Goal: Entertainment & Leisure: Consume media (video, audio)

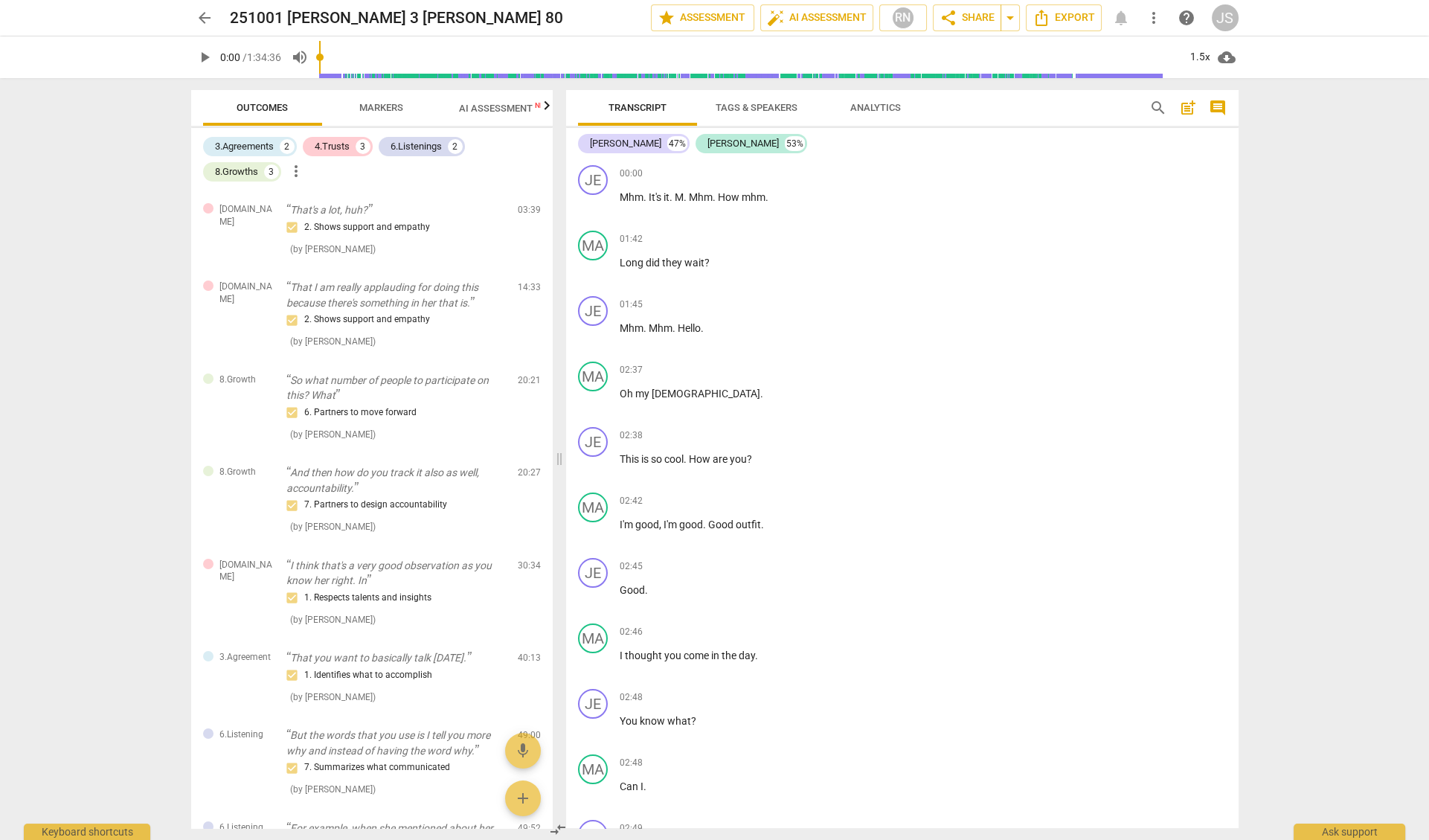
scroll to position [36823, 0]
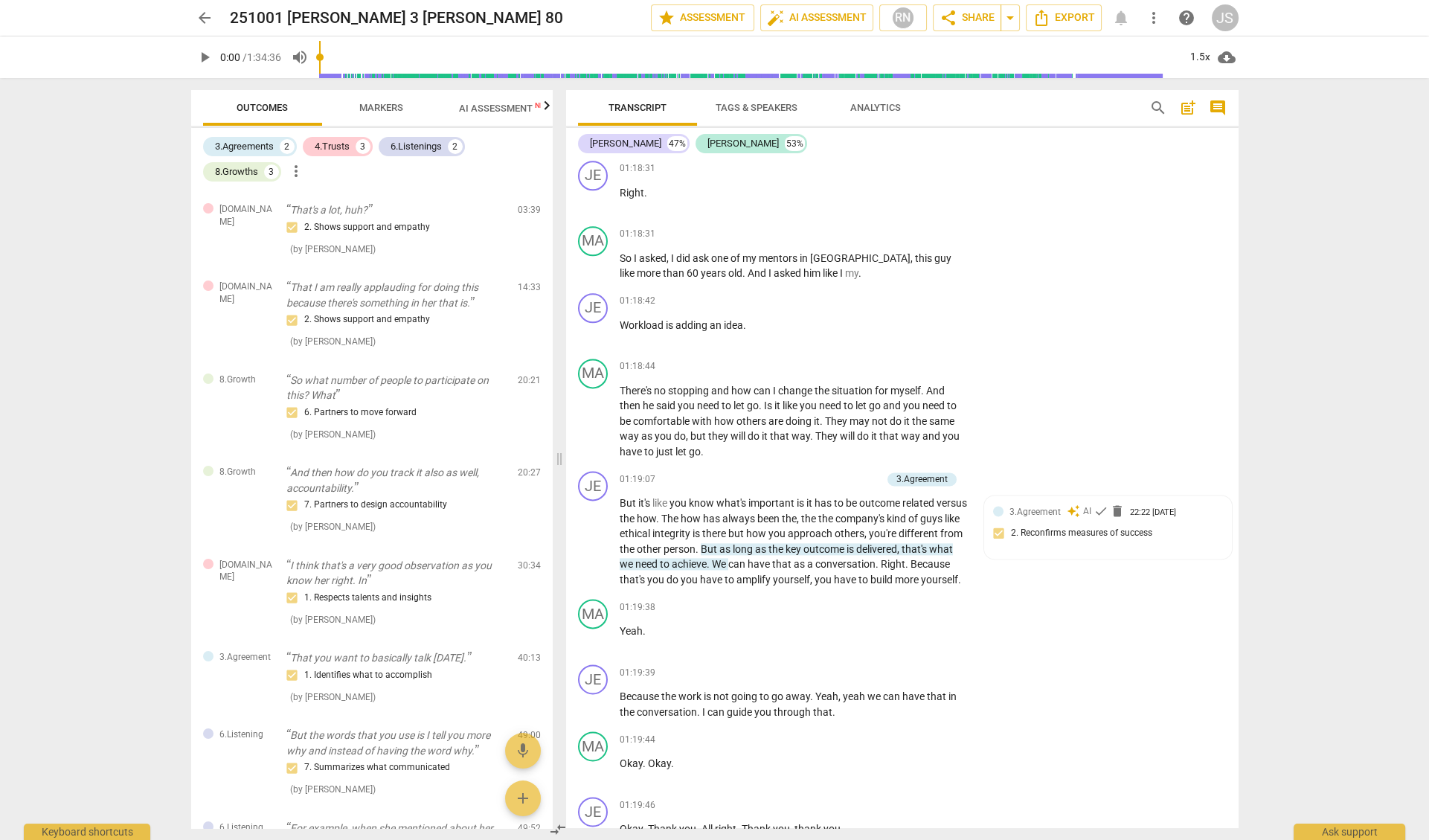
click at [198, 15] on span "arrow_back" at bounding box center [204, 17] width 18 height 18
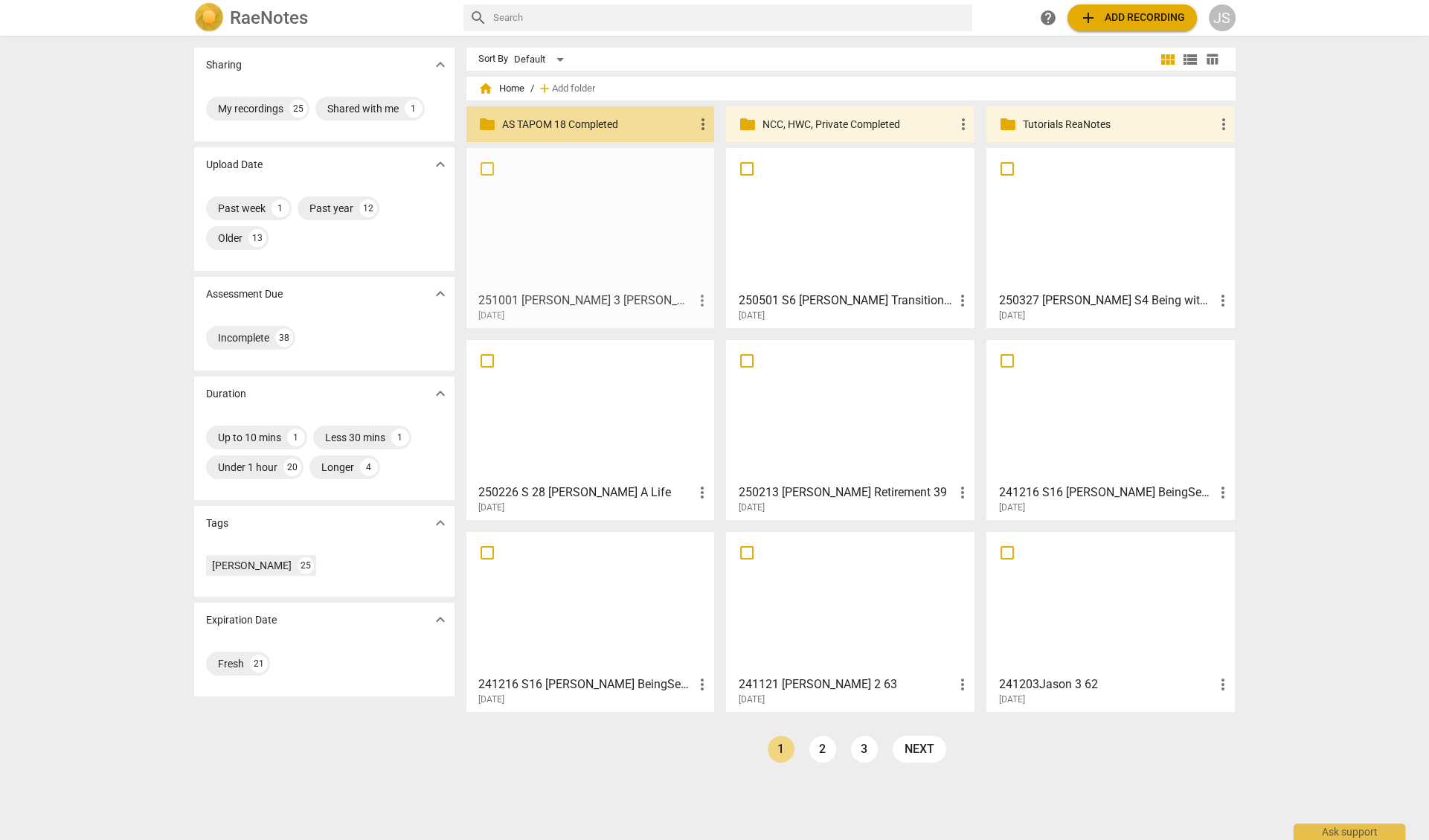
drag, startPoint x: 592, startPoint y: 217, endPoint x: 595, endPoint y: 187, distance: 30.1
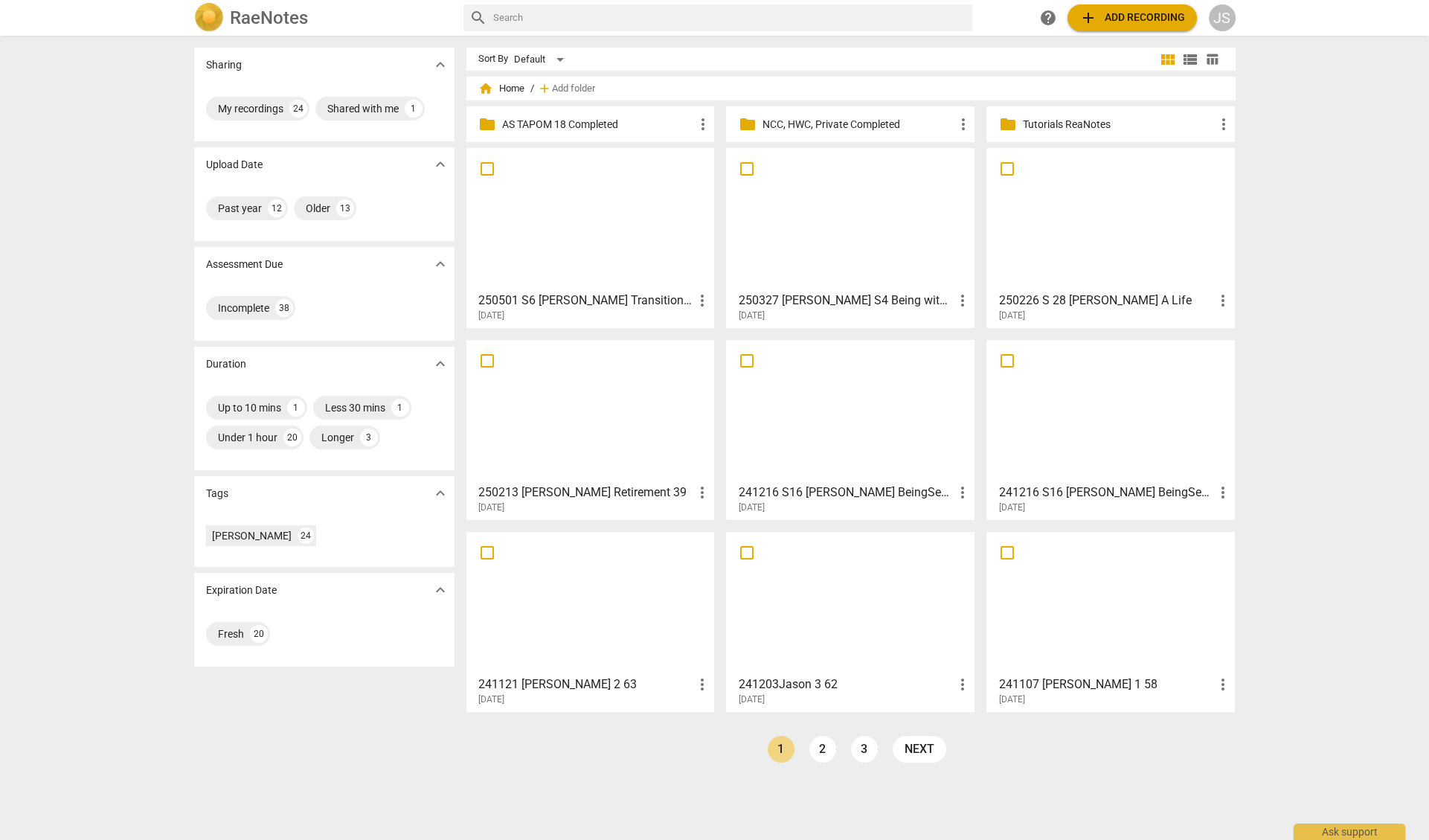
click at [532, 123] on p "AS TAPOM 18 Completed" at bounding box center [598, 124] width 192 height 16
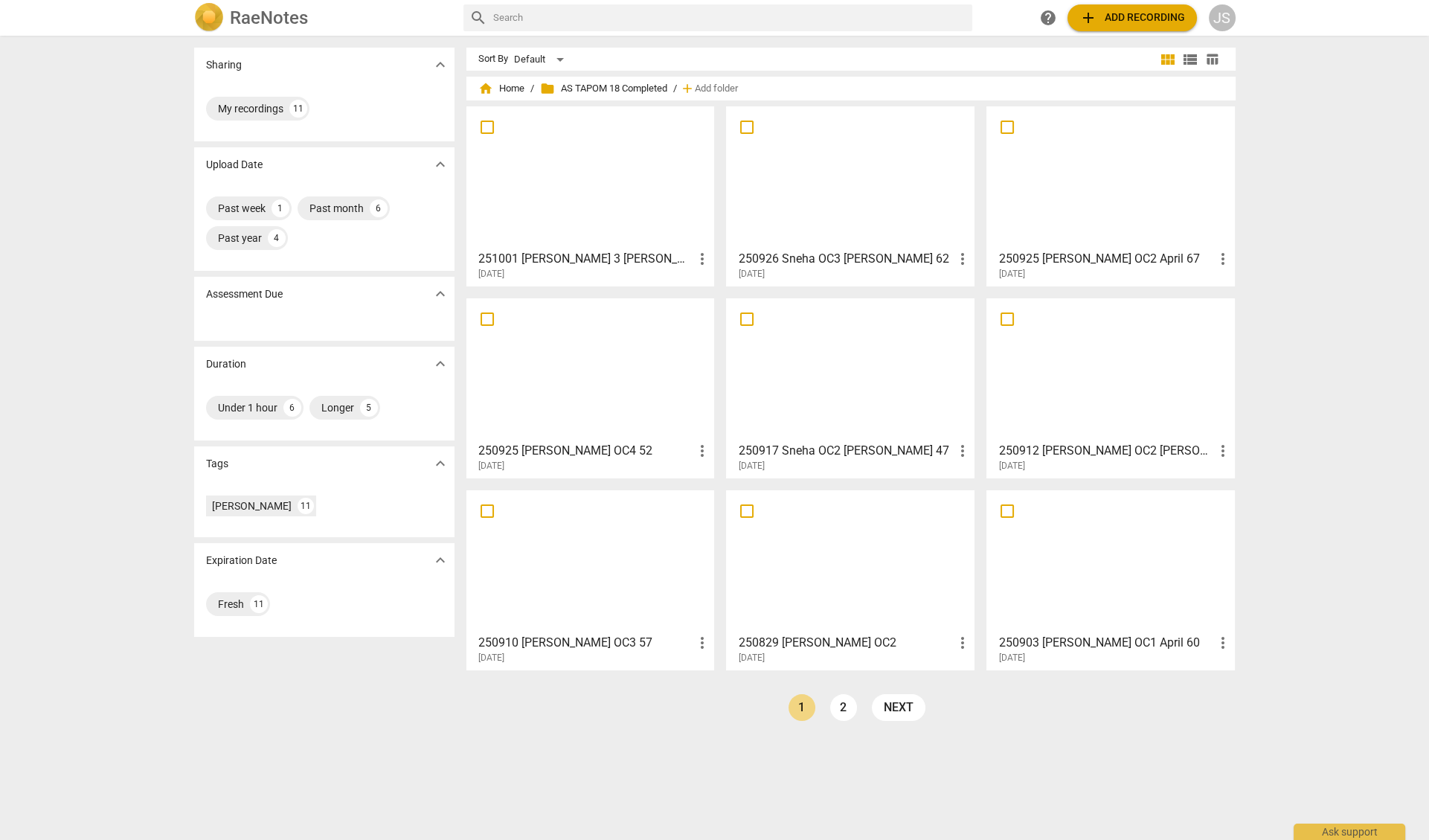
click at [958, 255] on span "more_vert" at bounding box center [961, 259] width 18 height 18
click at [972, 257] on li "Move" at bounding box center [979, 259] width 56 height 36
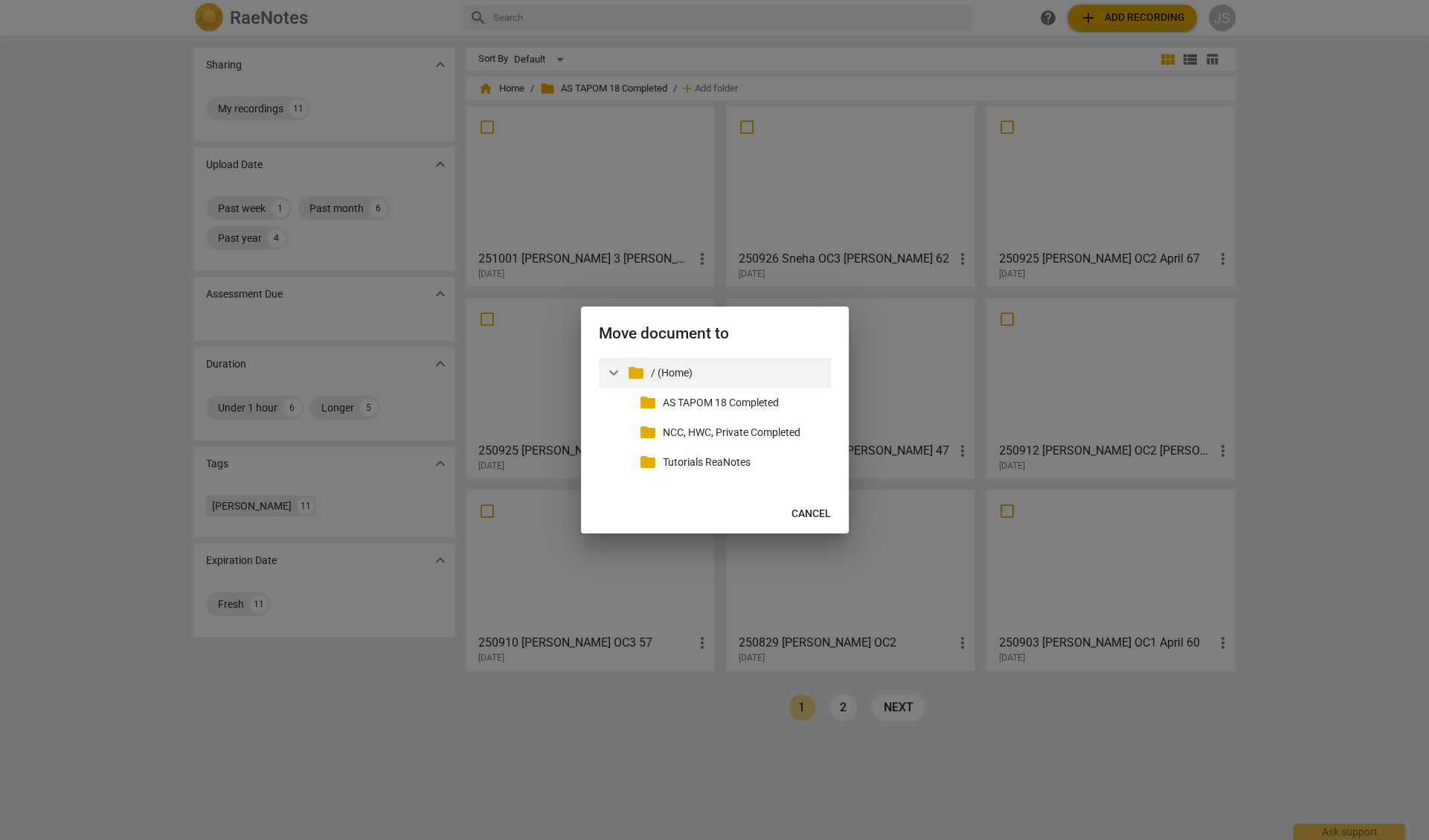
click at [662, 367] on p "/ (Home)" at bounding box center [738, 372] width 174 height 16
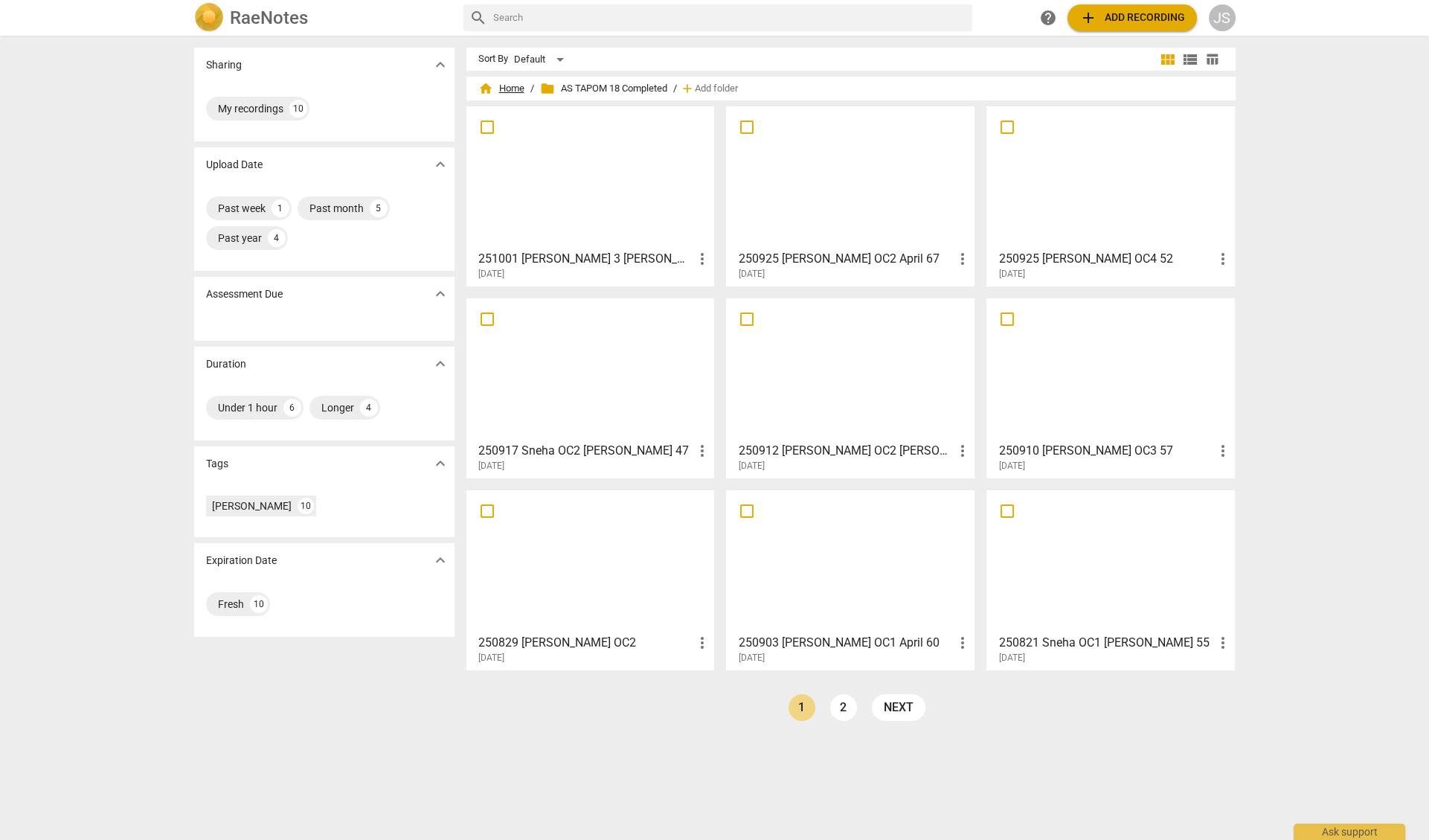
click at [508, 87] on span "home Home" at bounding box center [501, 88] width 46 height 15
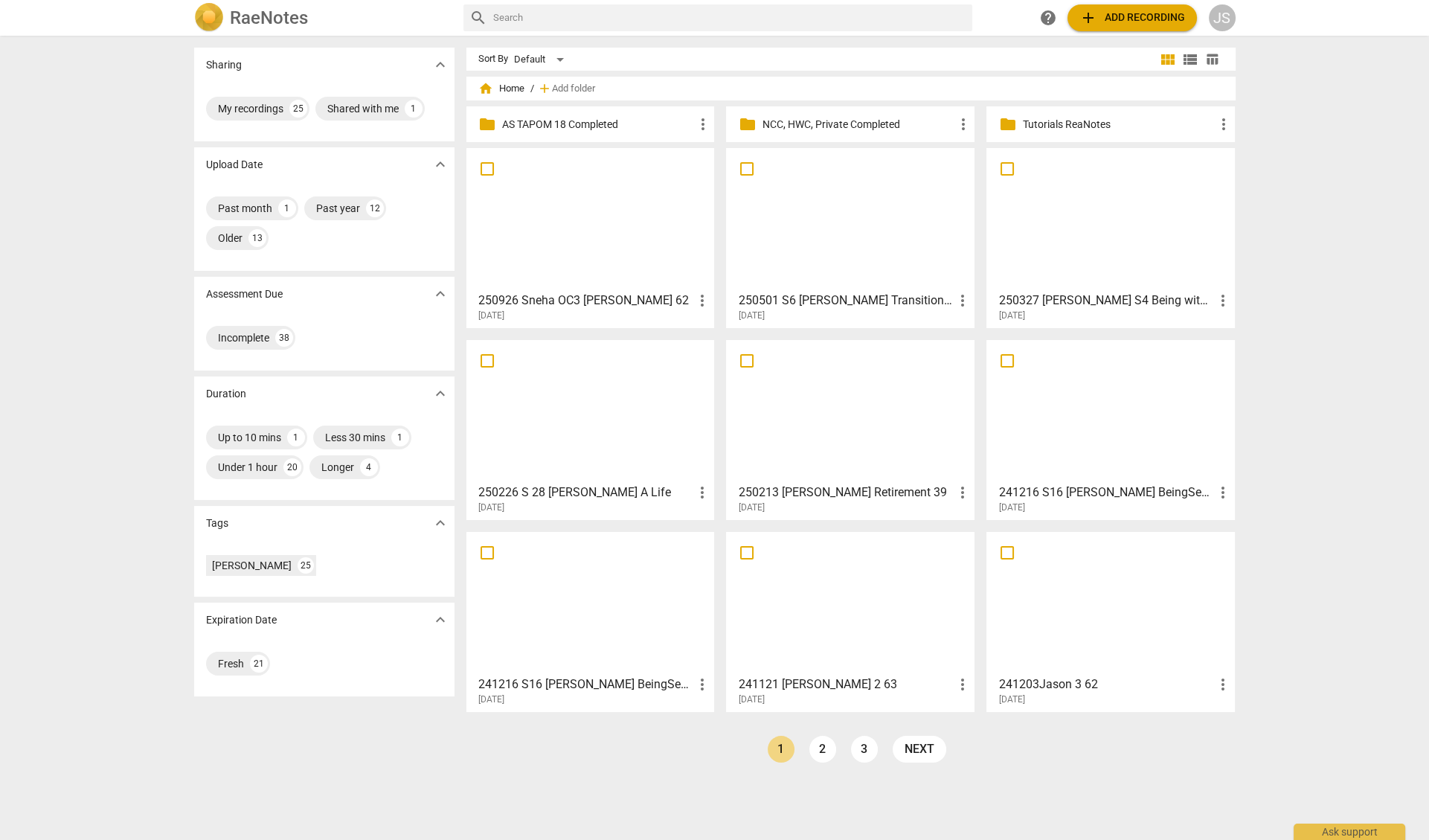
click at [603, 242] on div at bounding box center [590, 219] width 238 height 132
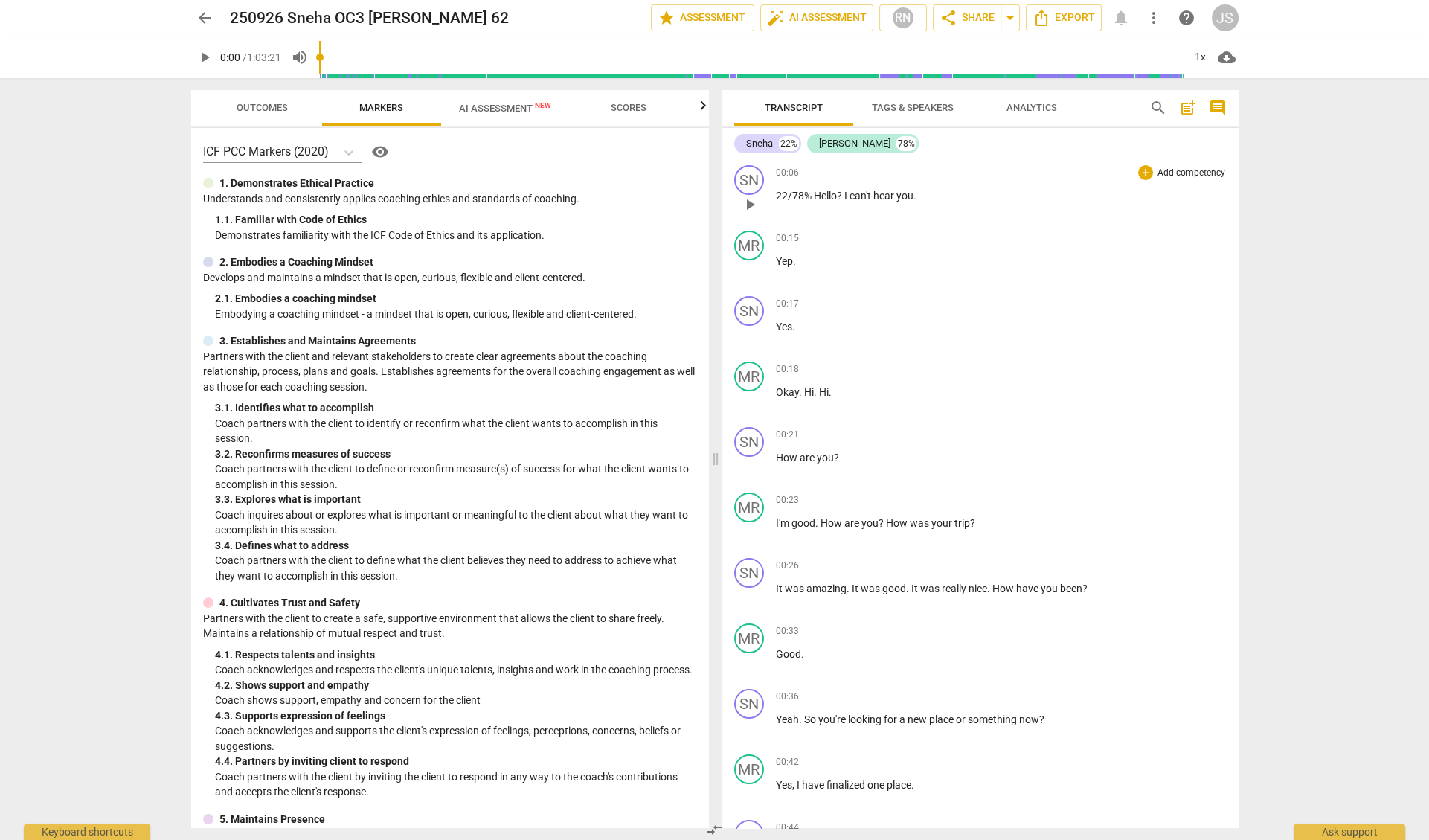
click at [754, 202] on span "play_arrow" at bounding box center [750, 204] width 18 height 18
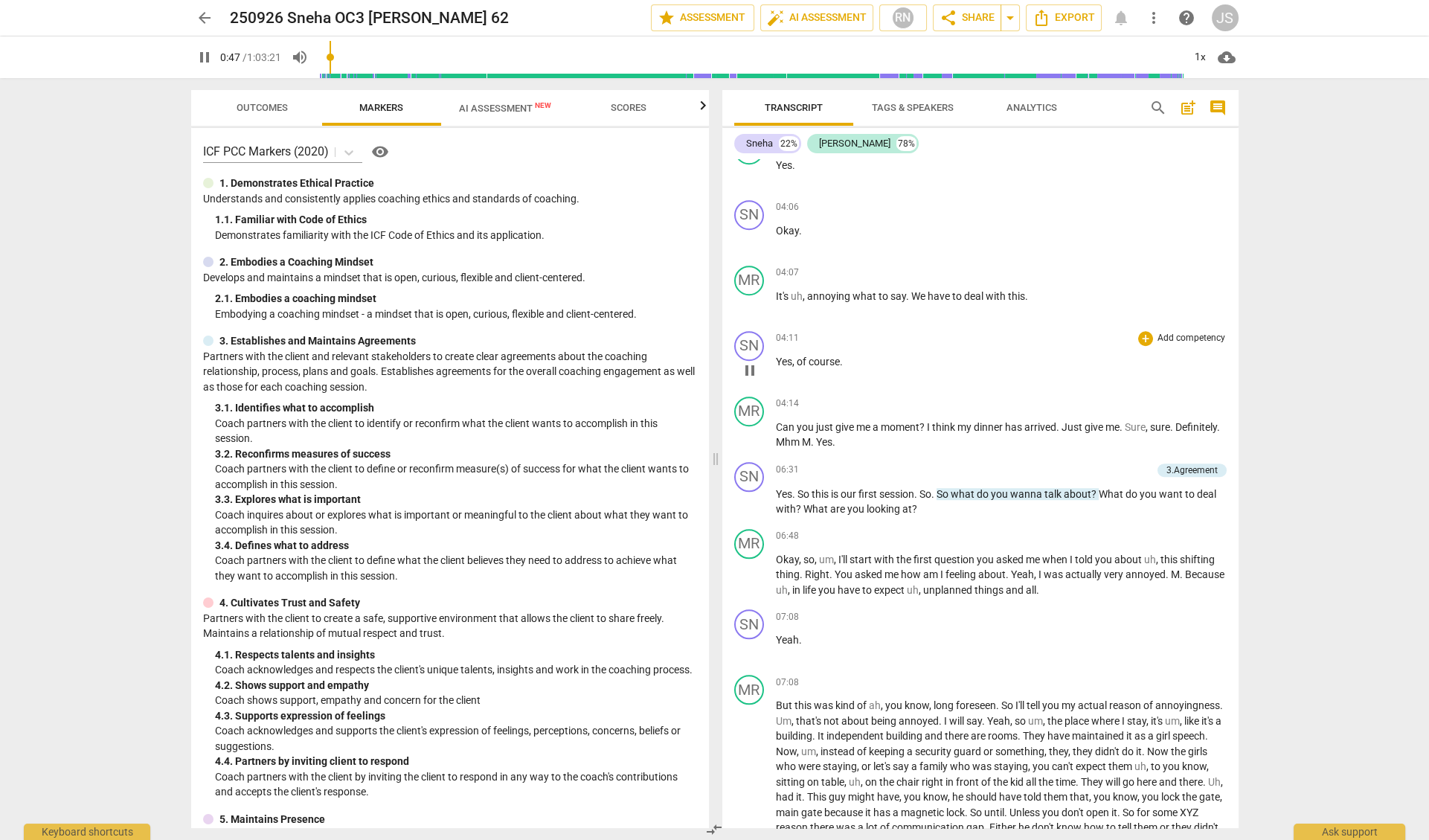
scroll to position [2261, 0]
click at [753, 492] on span "pause" at bounding box center [750, 500] width 18 height 18
click at [752, 492] on span "play_arrow" at bounding box center [750, 500] width 18 height 18
click at [1199, 57] on div "1x" at bounding box center [1201, 56] width 28 height 24
click at [1204, 142] on li "1.5x" at bounding box center [1211, 144] width 50 height 28
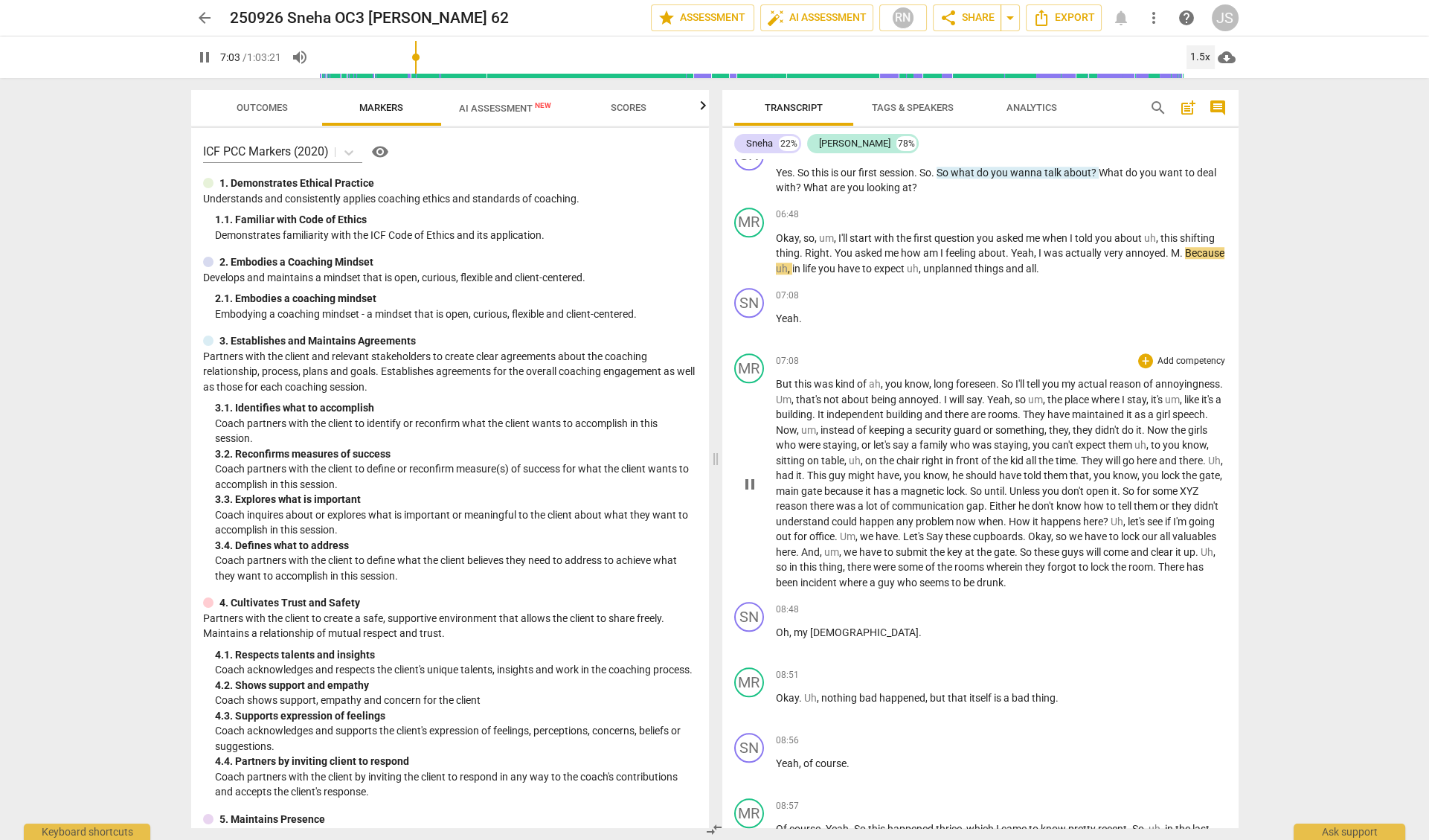
scroll to position [2582, 0]
click at [1200, 55] on div "1.5x" at bounding box center [1201, 56] width 28 height 24
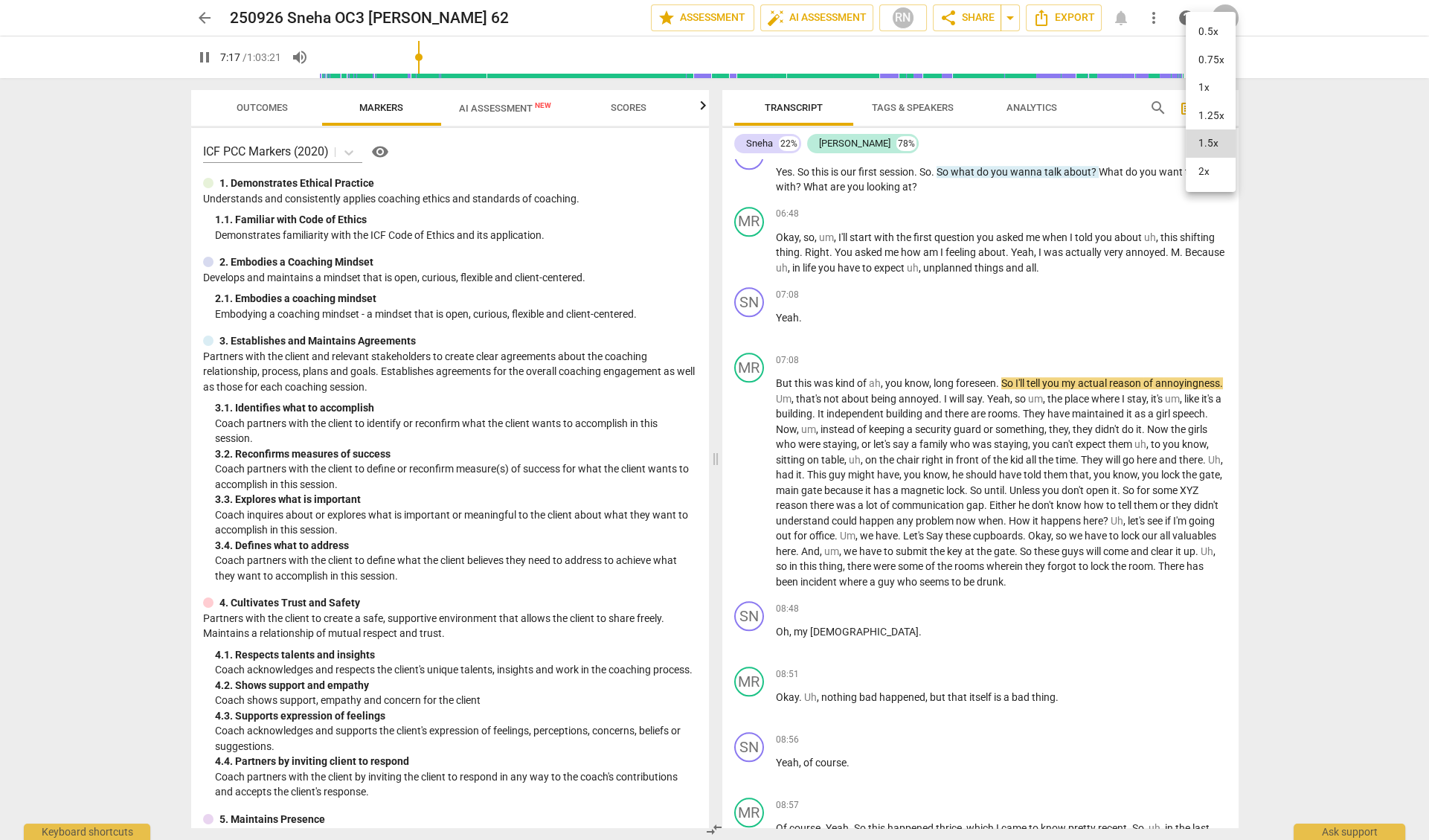
click at [1200, 170] on li "2x" at bounding box center [1211, 172] width 50 height 28
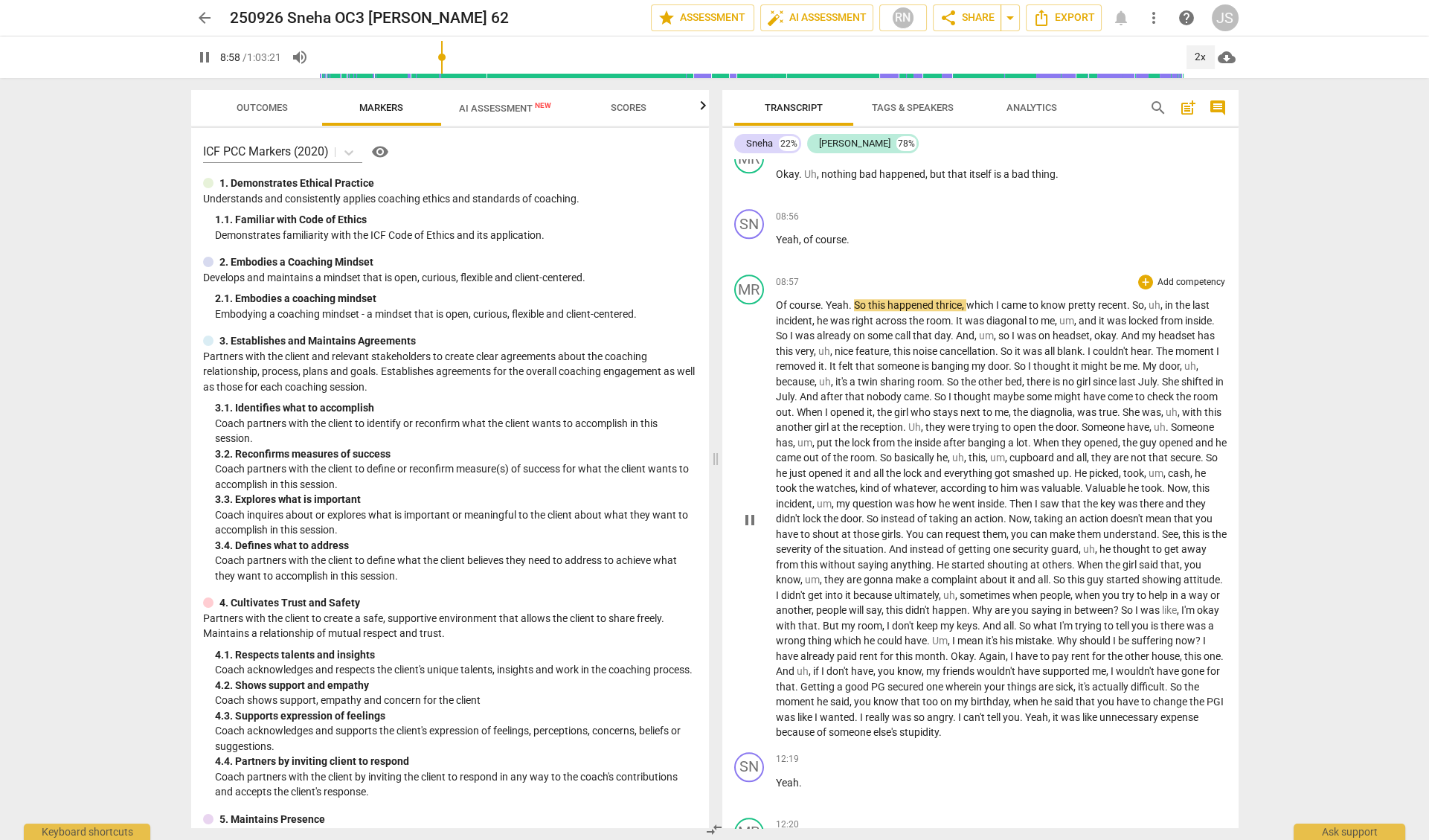
scroll to position [3108, 0]
click at [797, 662] on span "And" at bounding box center [786, 668] width 21 height 12
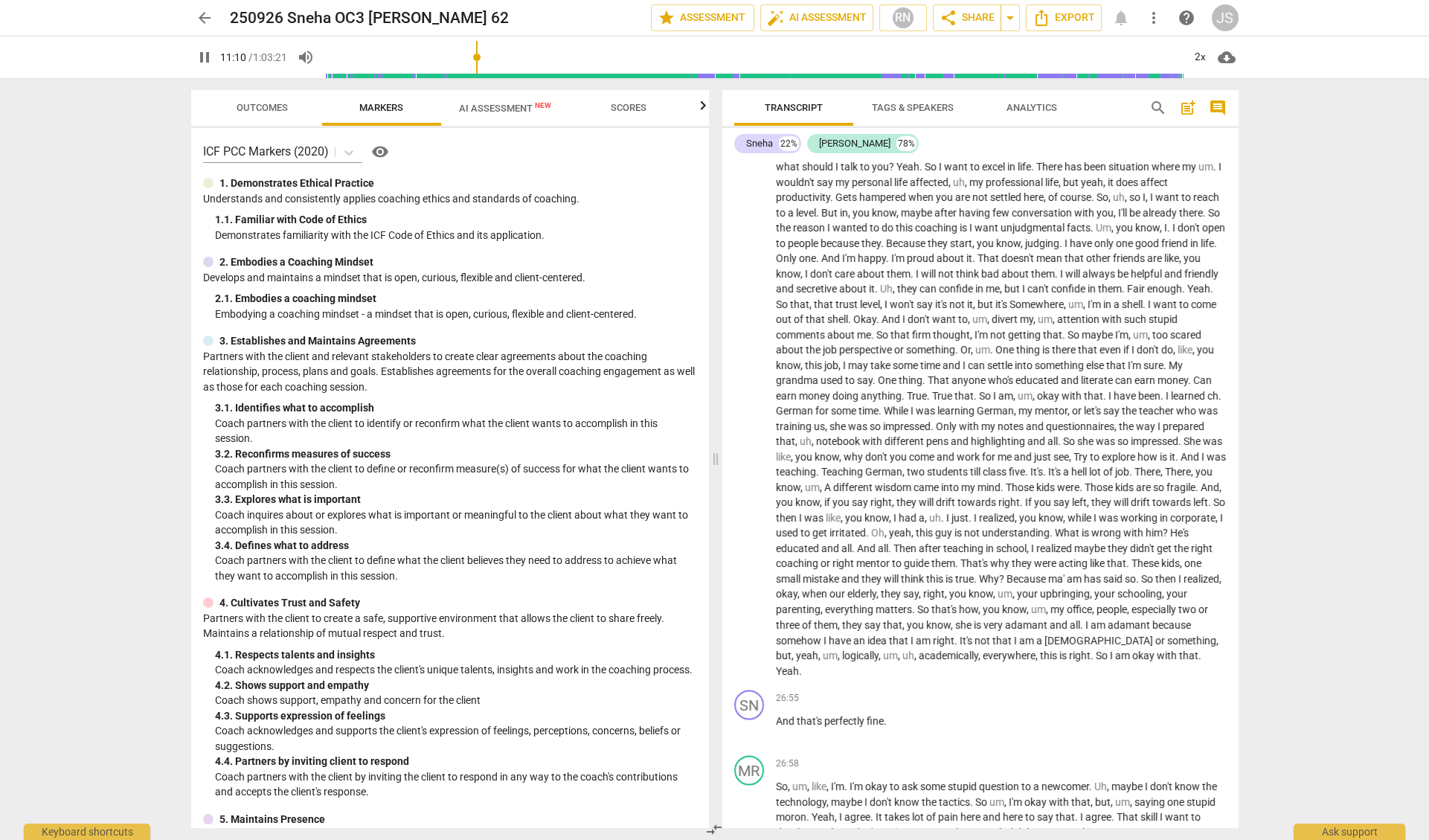
scroll to position [5025, 0]
click at [1167, 631] on span "something" at bounding box center [1192, 637] width 49 height 12
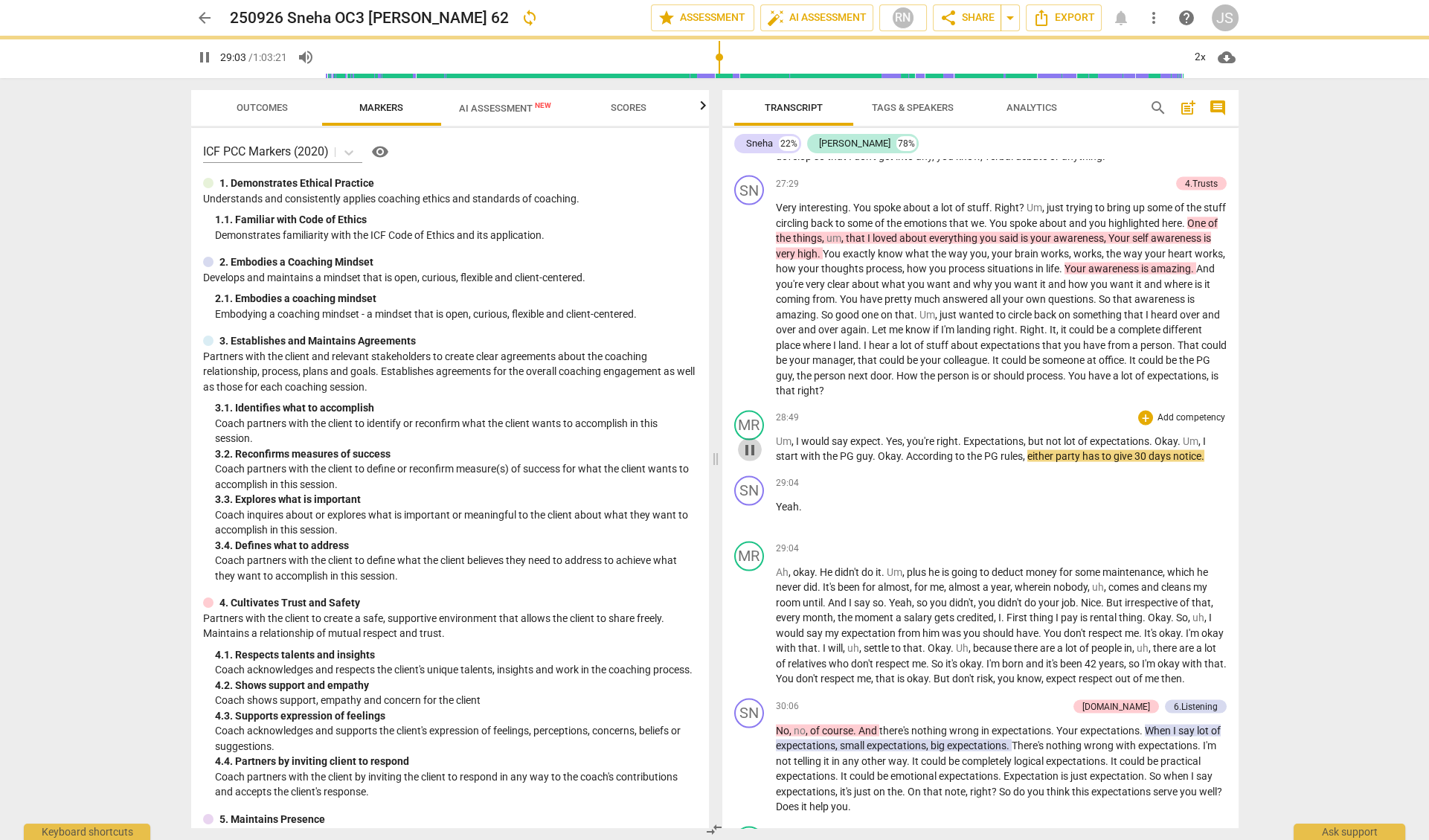
click at [750, 441] on span "pause" at bounding box center [750, 450] width 18 height 18
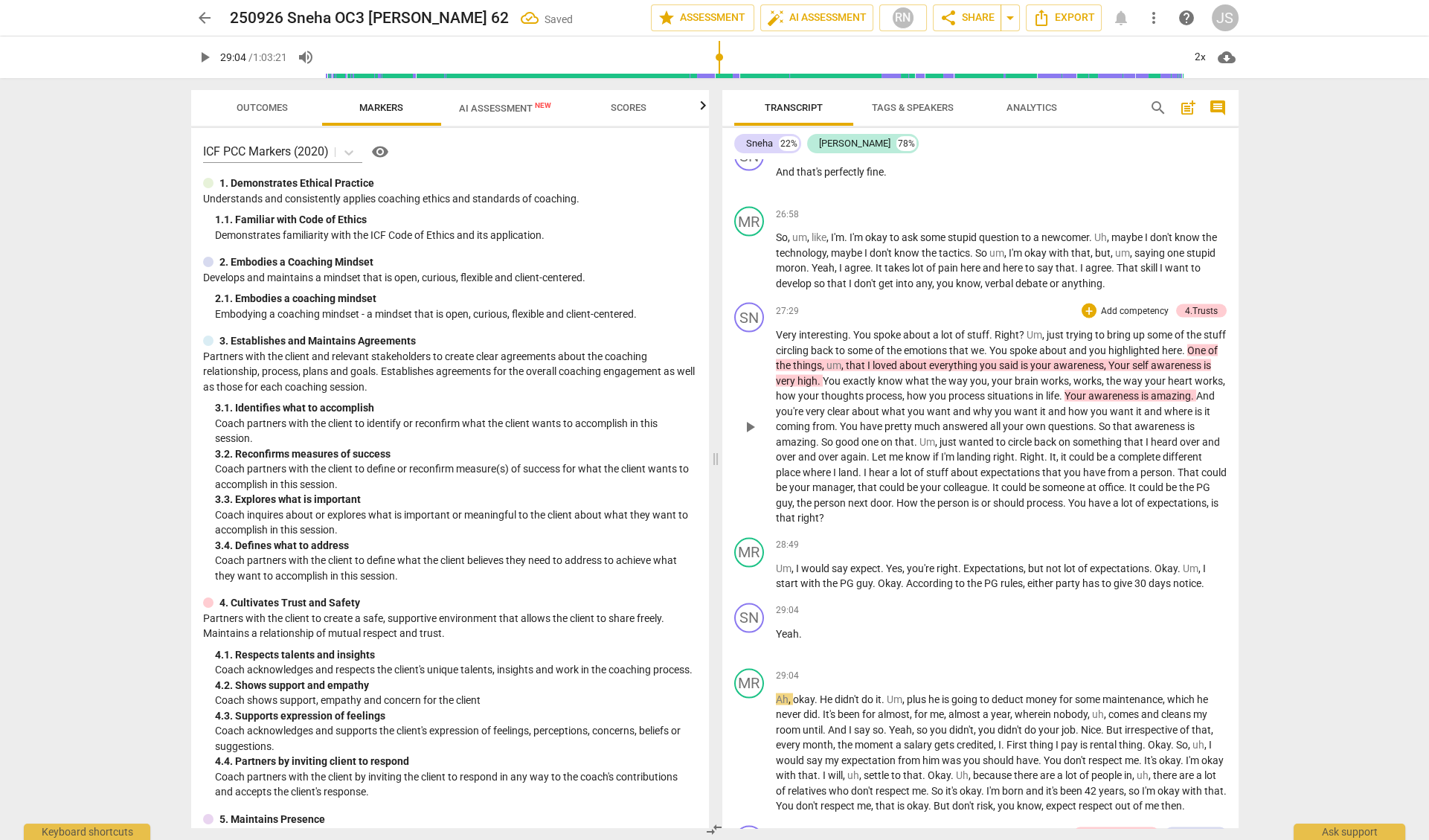
scroll to position [5574, 0]
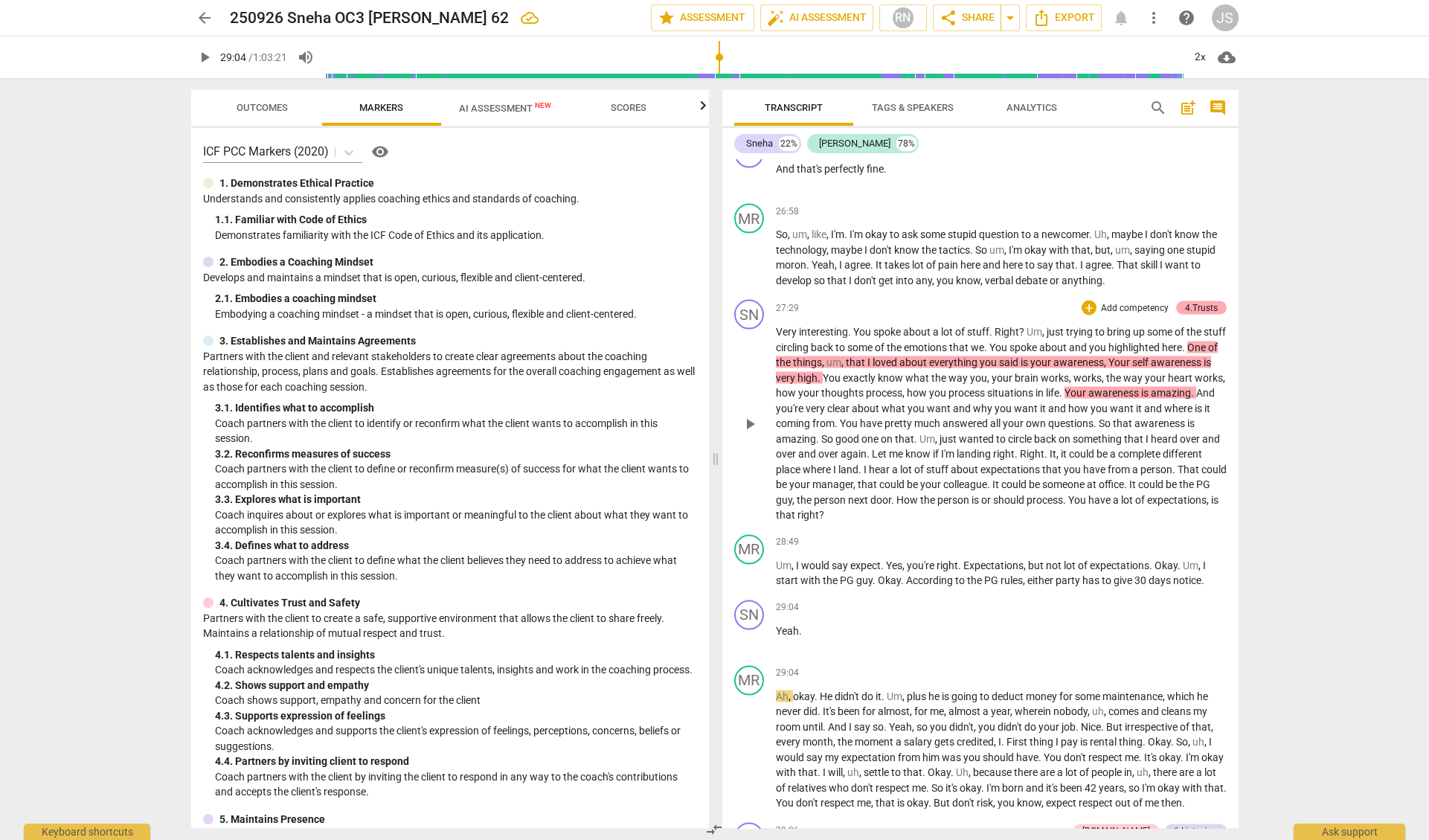
click at [1194, 301] on div "4.Trusts" at bounding box center [1201, 308] width 33 height 13
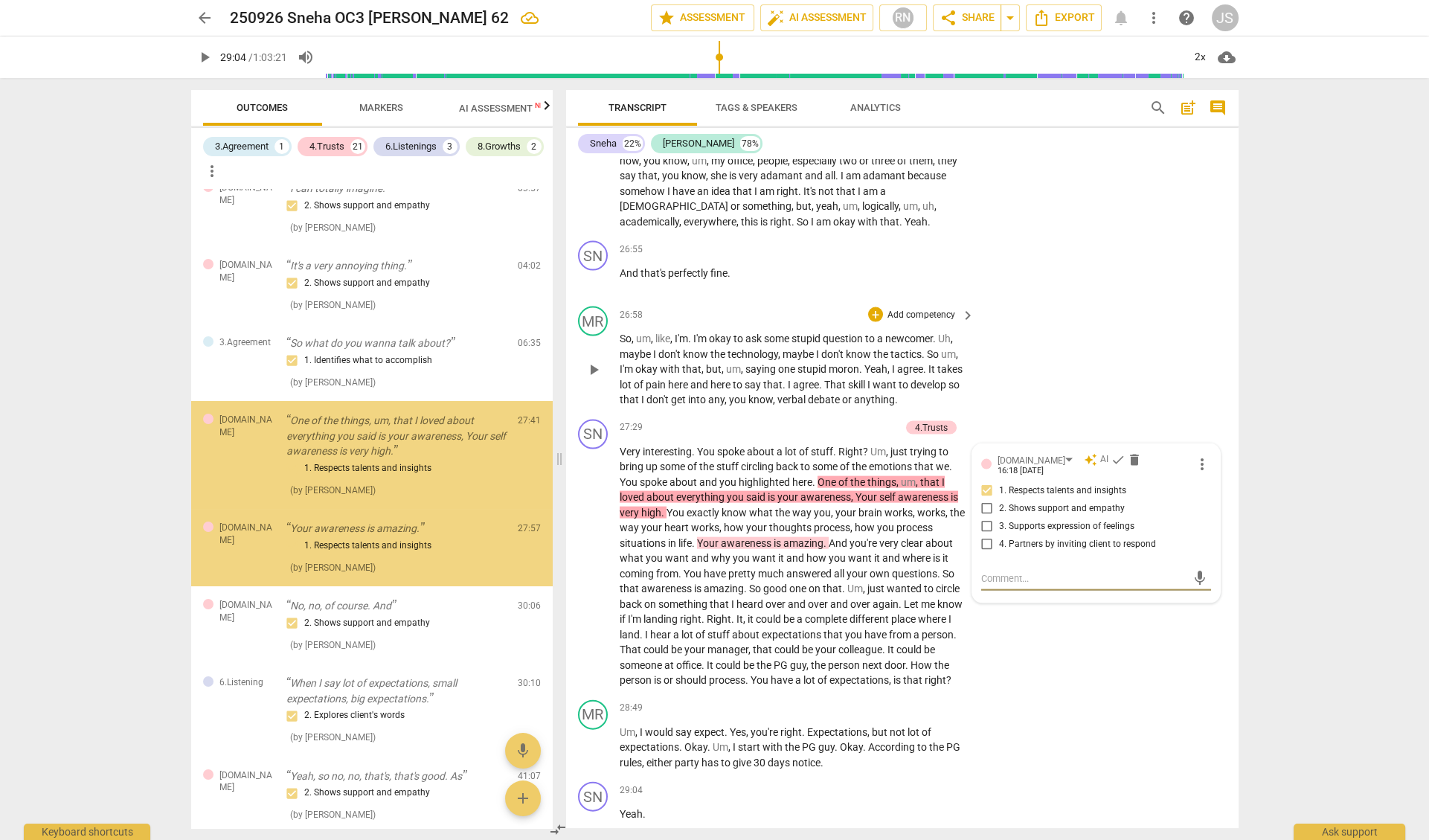
scroll to position [105, 0]
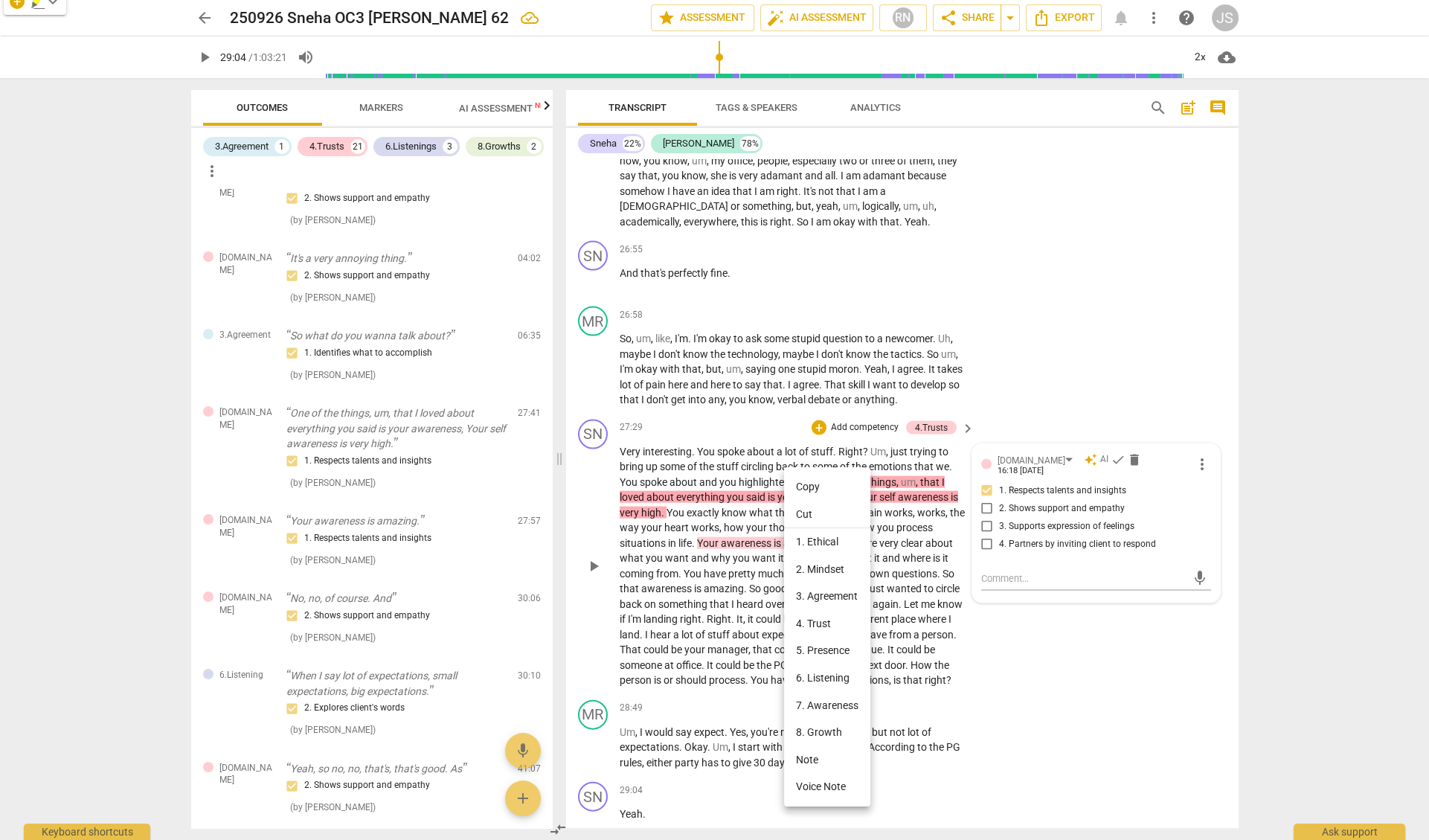
click at [783, 459] on div at bounding box center [714, 420] width 1429 height 840
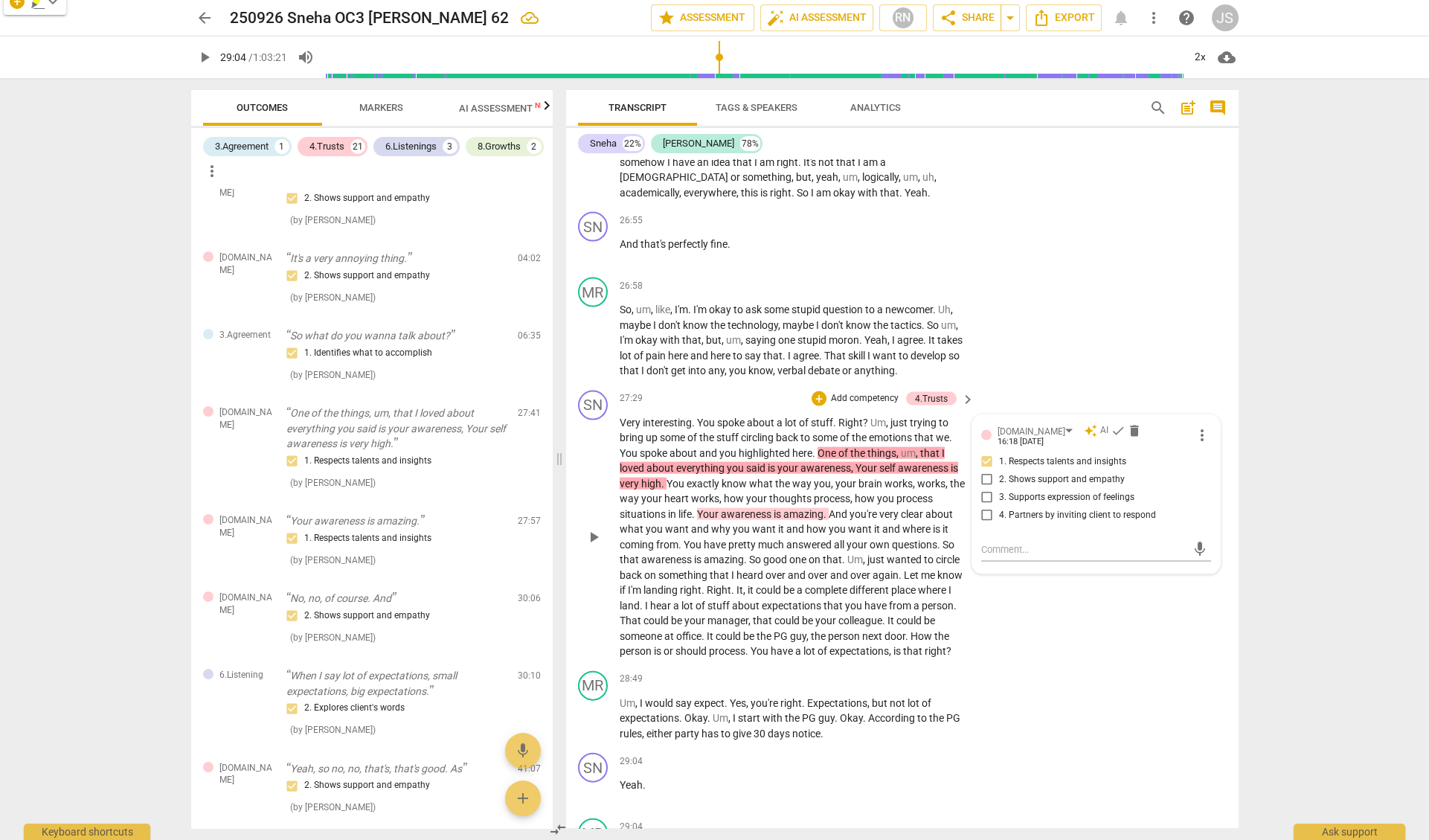
scroll to position [6375, 0]
click at [738, 581] on span "It" at bounding box center [739, 587] width 7 height 12
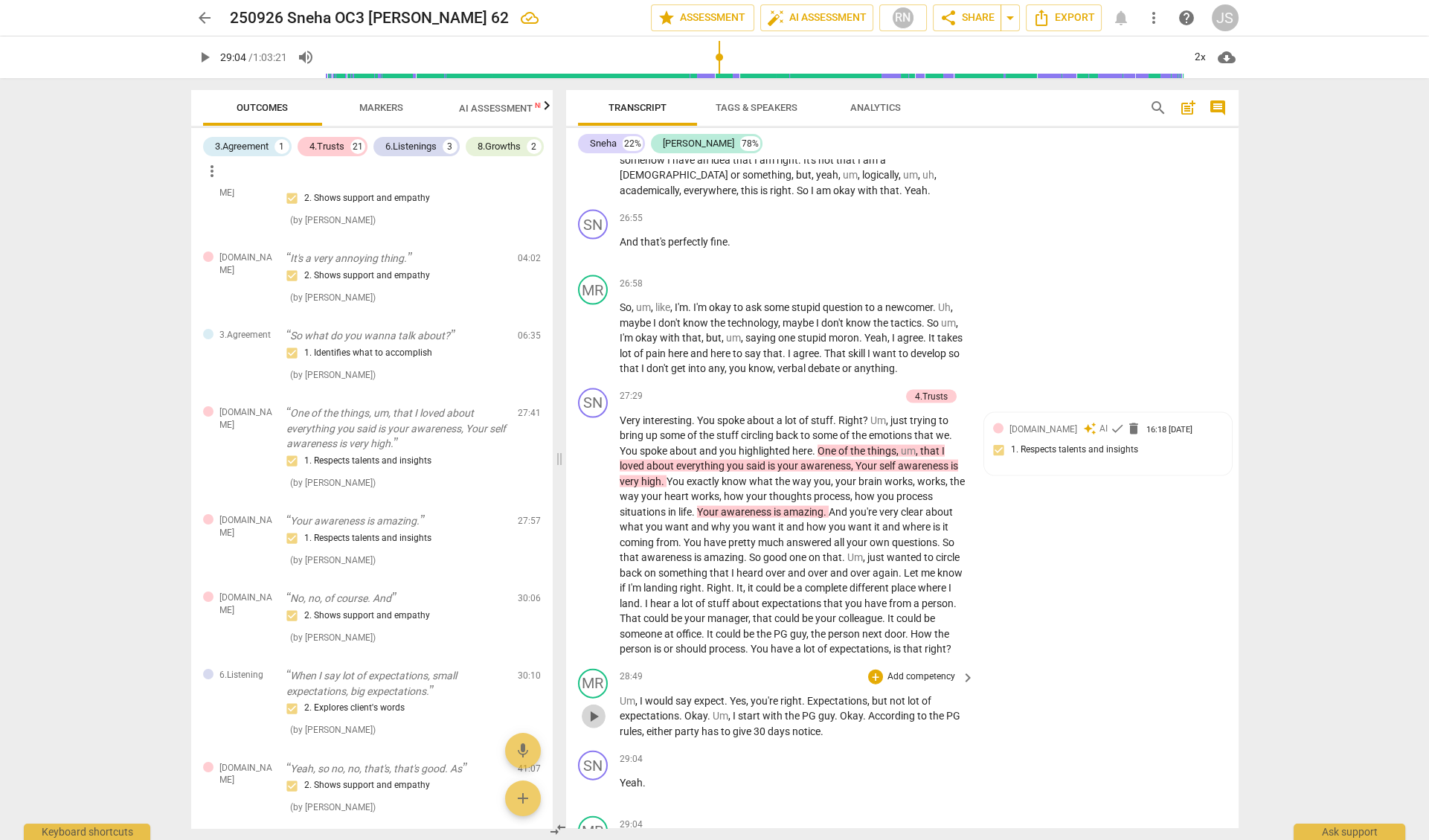
click at [593, 707] on span "play_arrow" at bounding box center [594, 716] width 18 height 18
click at [593, 707] on span "pause" at bounding box center [594, 716] width 18 height 18
click at [593, 707] on span "play_arrow" at bounding box center [594, 716] width 18 height 18
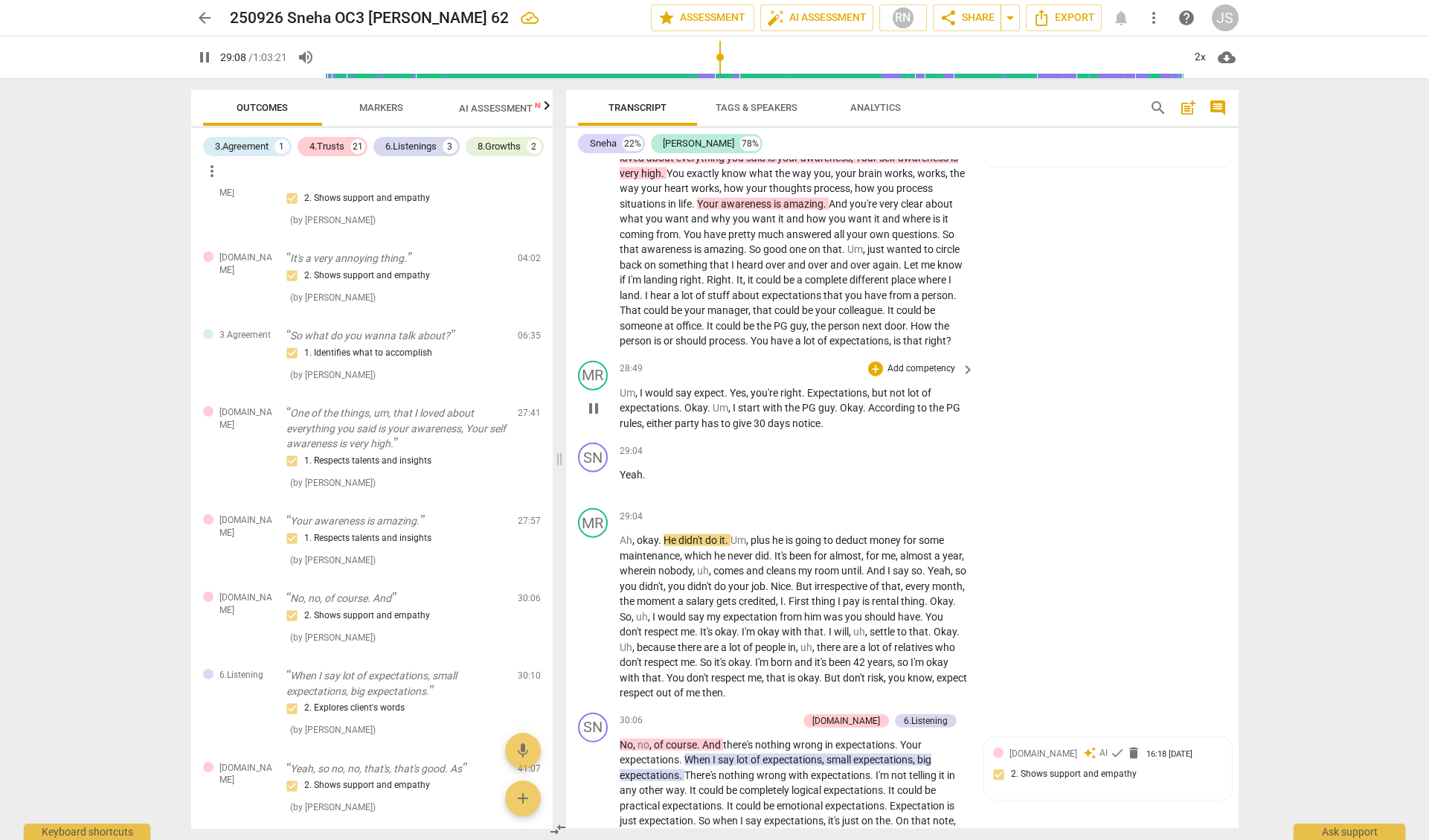
scroll to position [6684, 0]
click at [593, 711] on div "SN" at bounding box center [594, 726] width 30 height 30
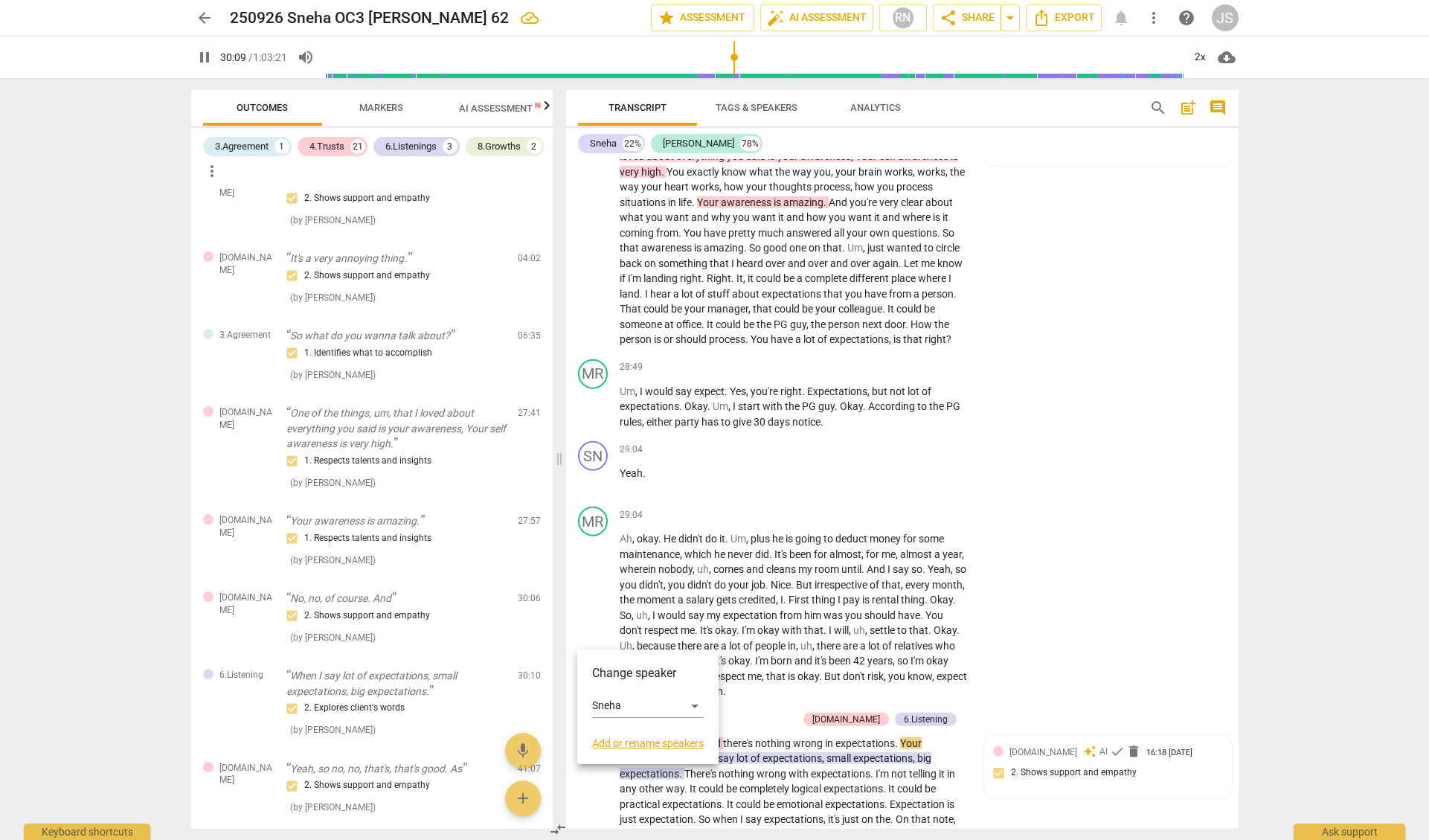
click at [658, 621] on div at bounding box center [714, 420] width 1429 height 840
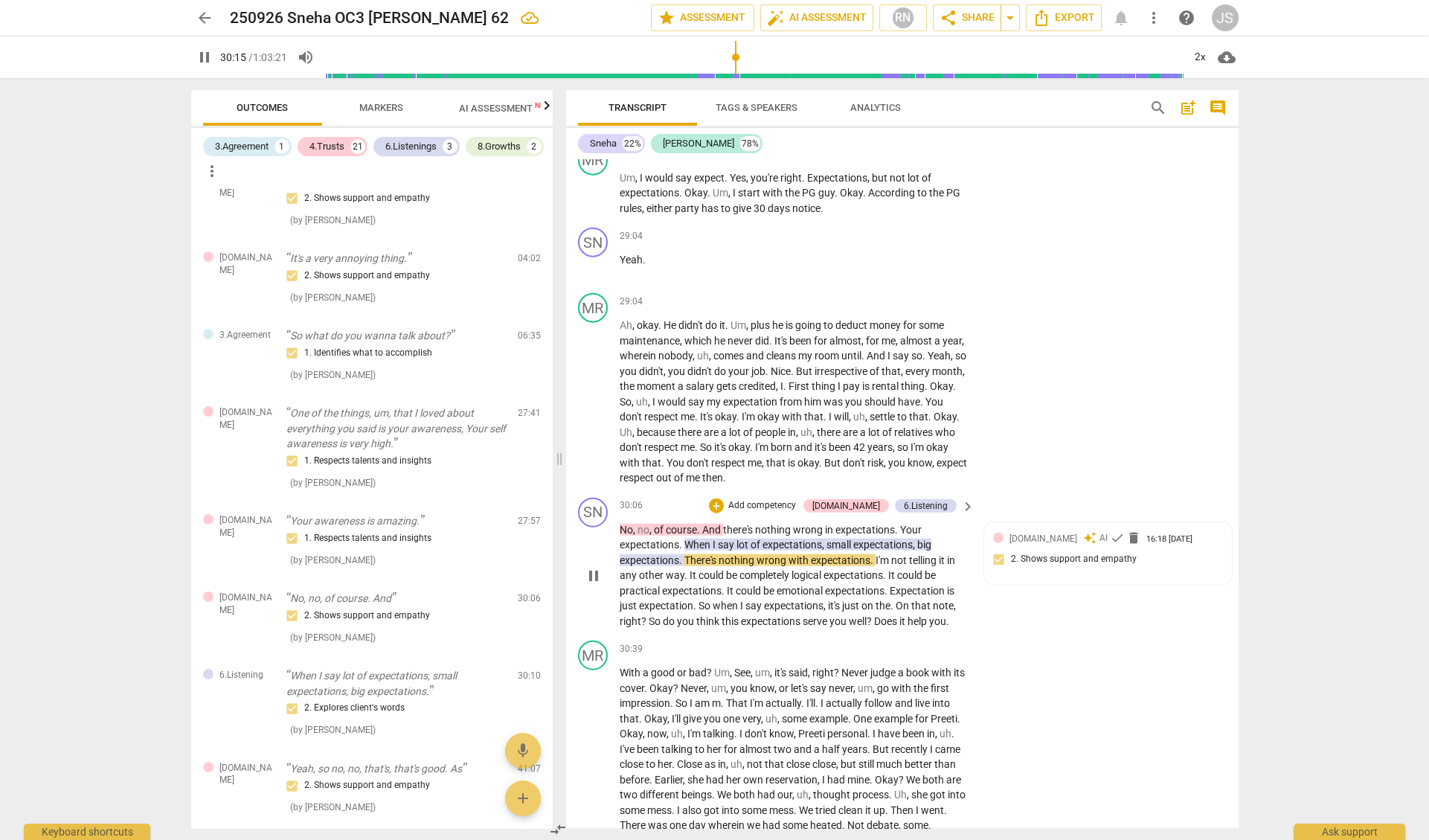
scroll to position [6898, 0]
click at [595, 567] on span "pause" at bounding box center [594, 576] width 18 height 18
click at [778, 539] on span "expectations" at bounding box center [792, 545] width 59 height 12
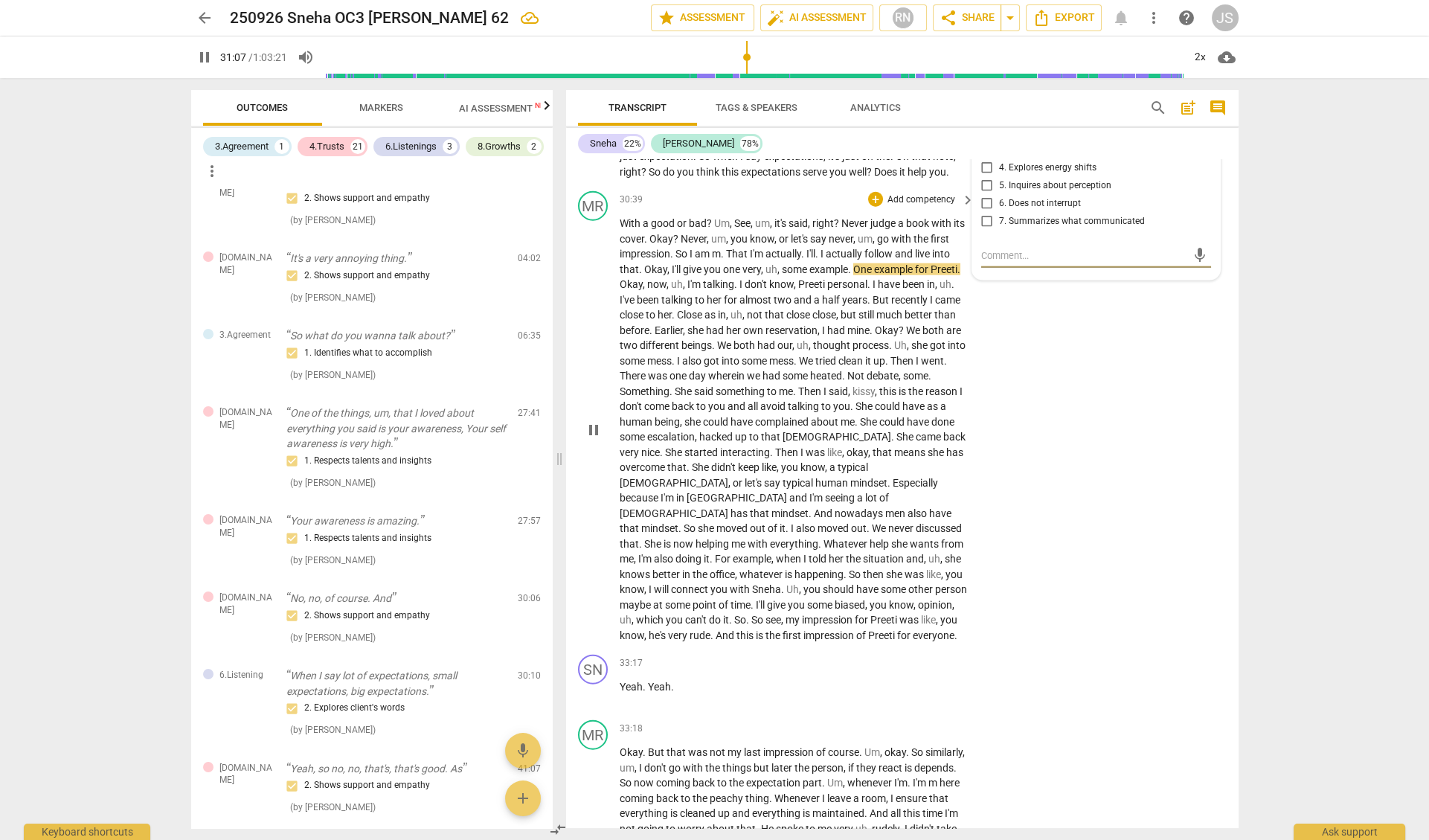
scroll to position [7349, 0]
click at [752, 611] on span "." at bounding box center [749, 617] width 6 height 12
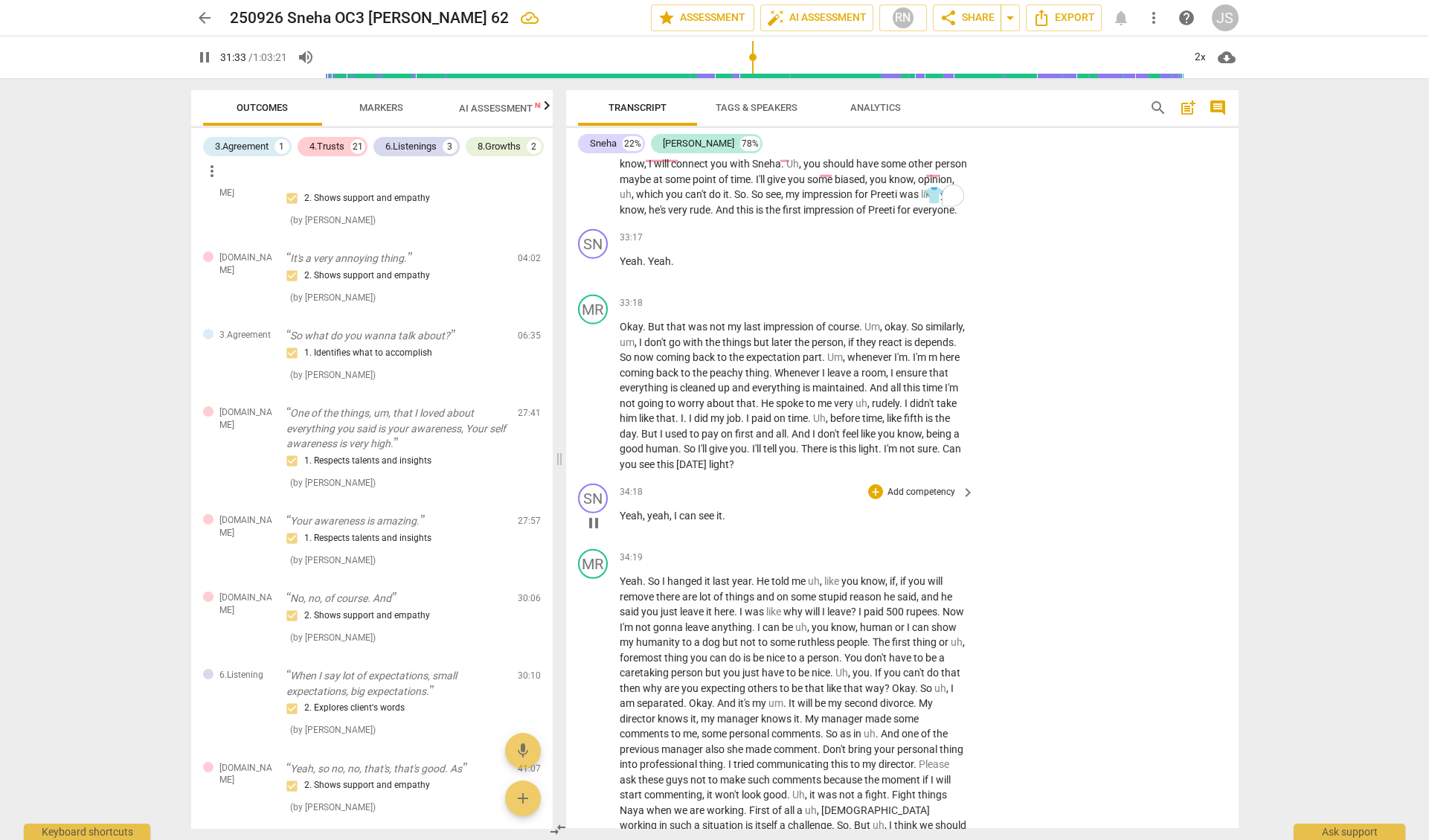
scroll to position [7779, 0]
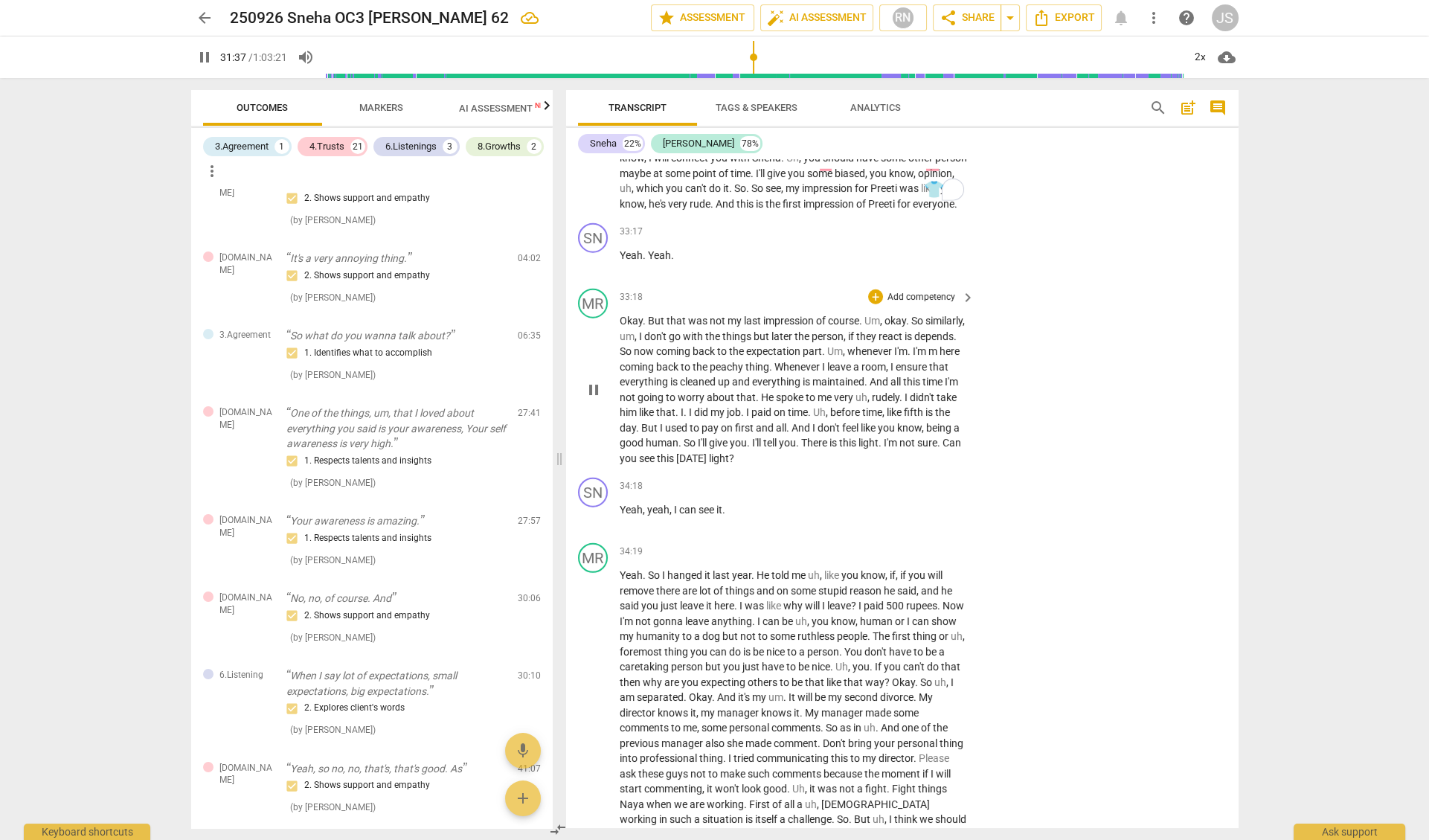
click at [730, 436] on span "give" at bounding box center [720, 442] width 21 height 12
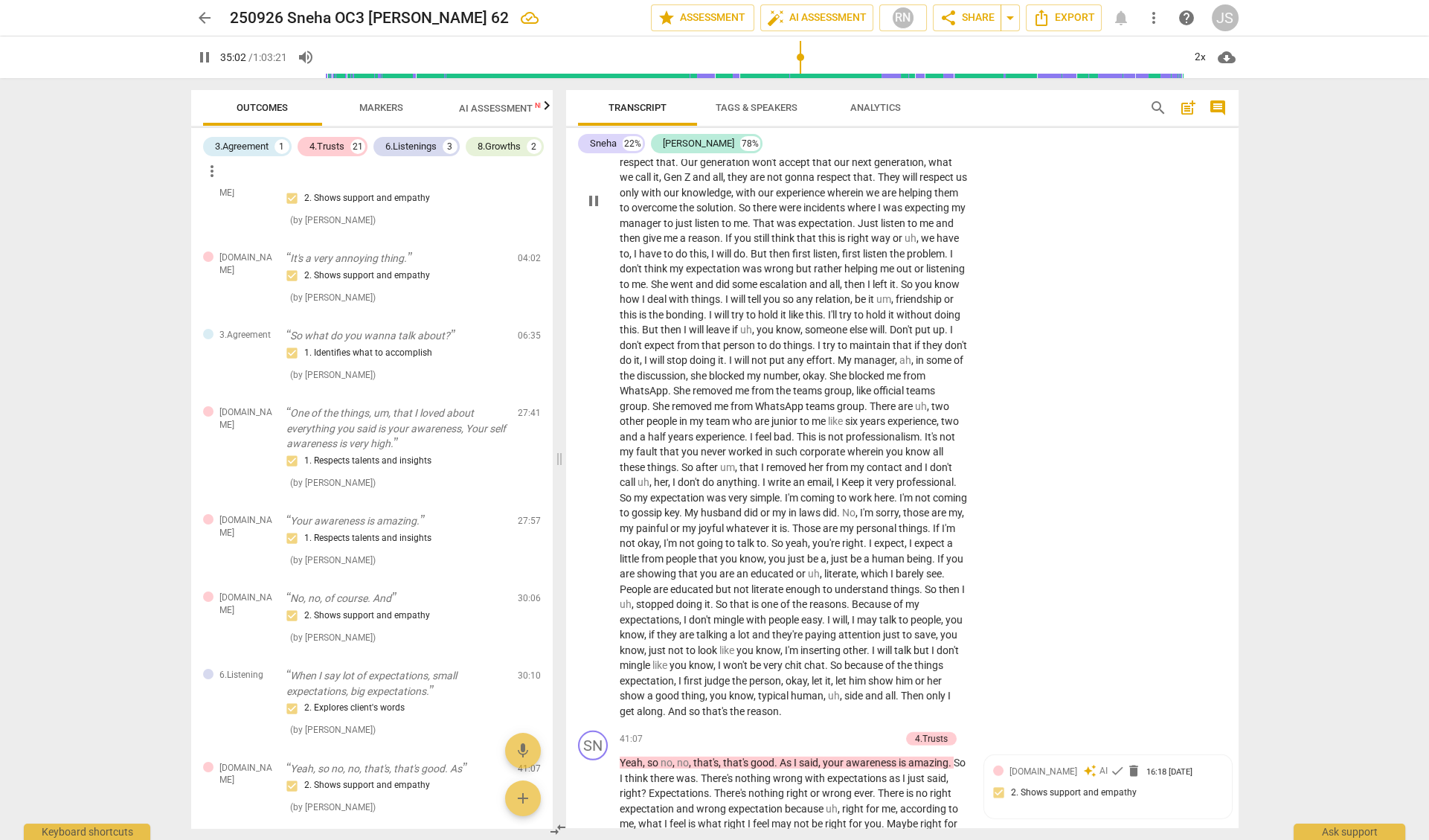
scroll to position [8666, 0]
click at [763, 388] on p "Yeah . So I hanged it last year . He told me uh , like you know , if , if you w…" at bounding box center [794, 198] width 348 height 1038
click at [707, 490] on span "expectation" at bounding box center [678, 496] width 56 height 12
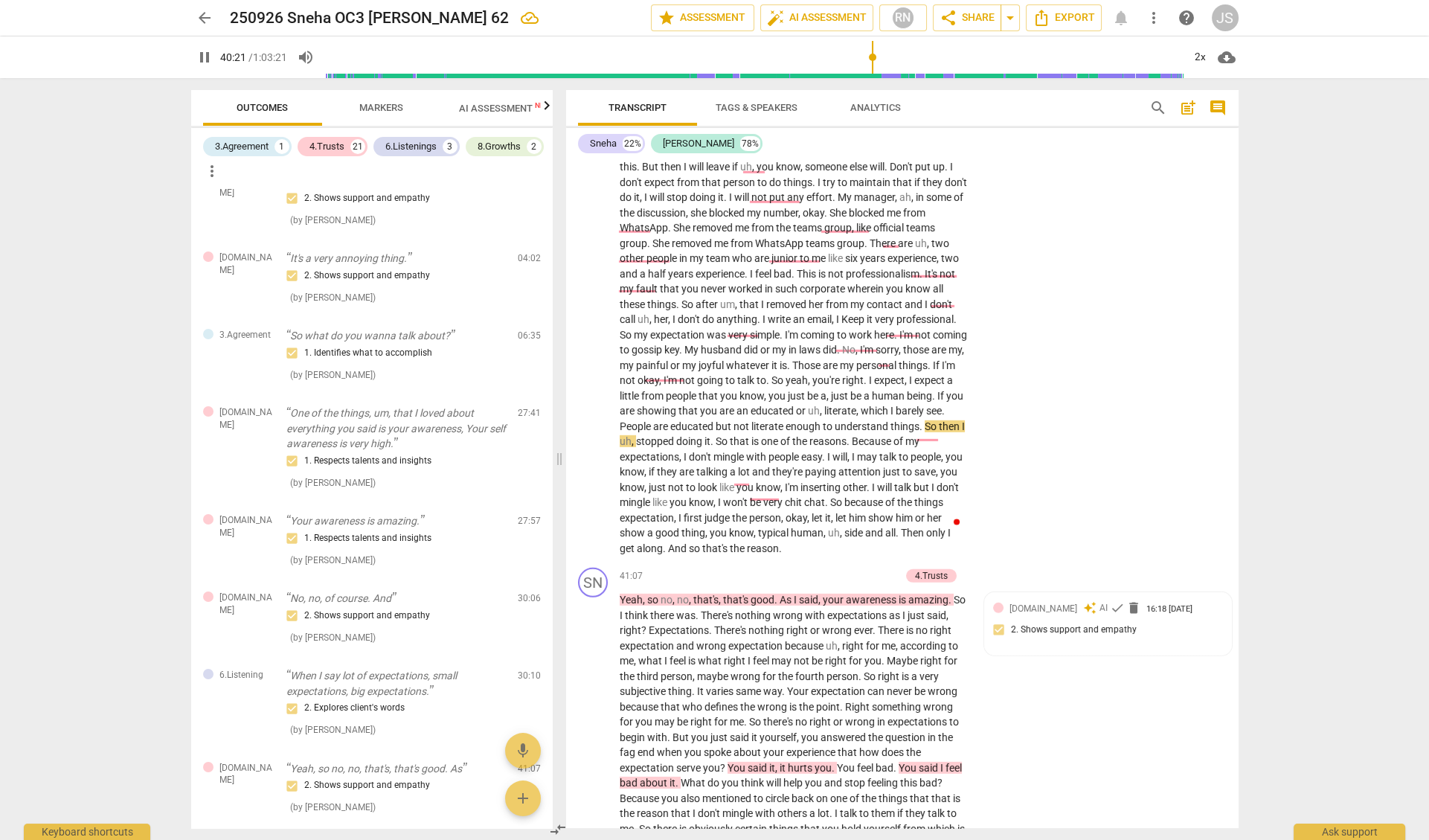
scroll to position [8837, 0]
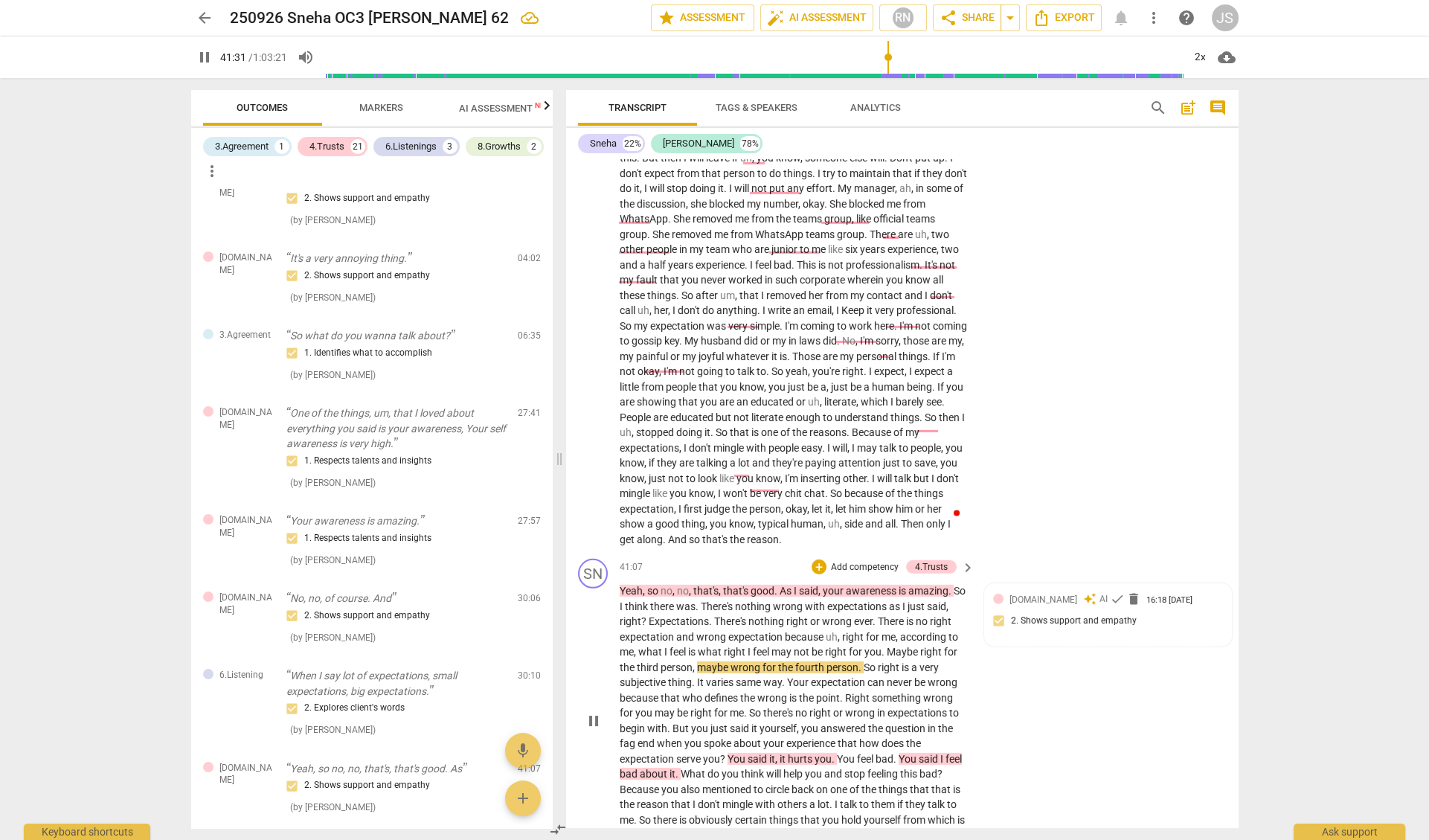
click at [820, 753] on span "you" at bounding box center [823, 758] width 17 height 12
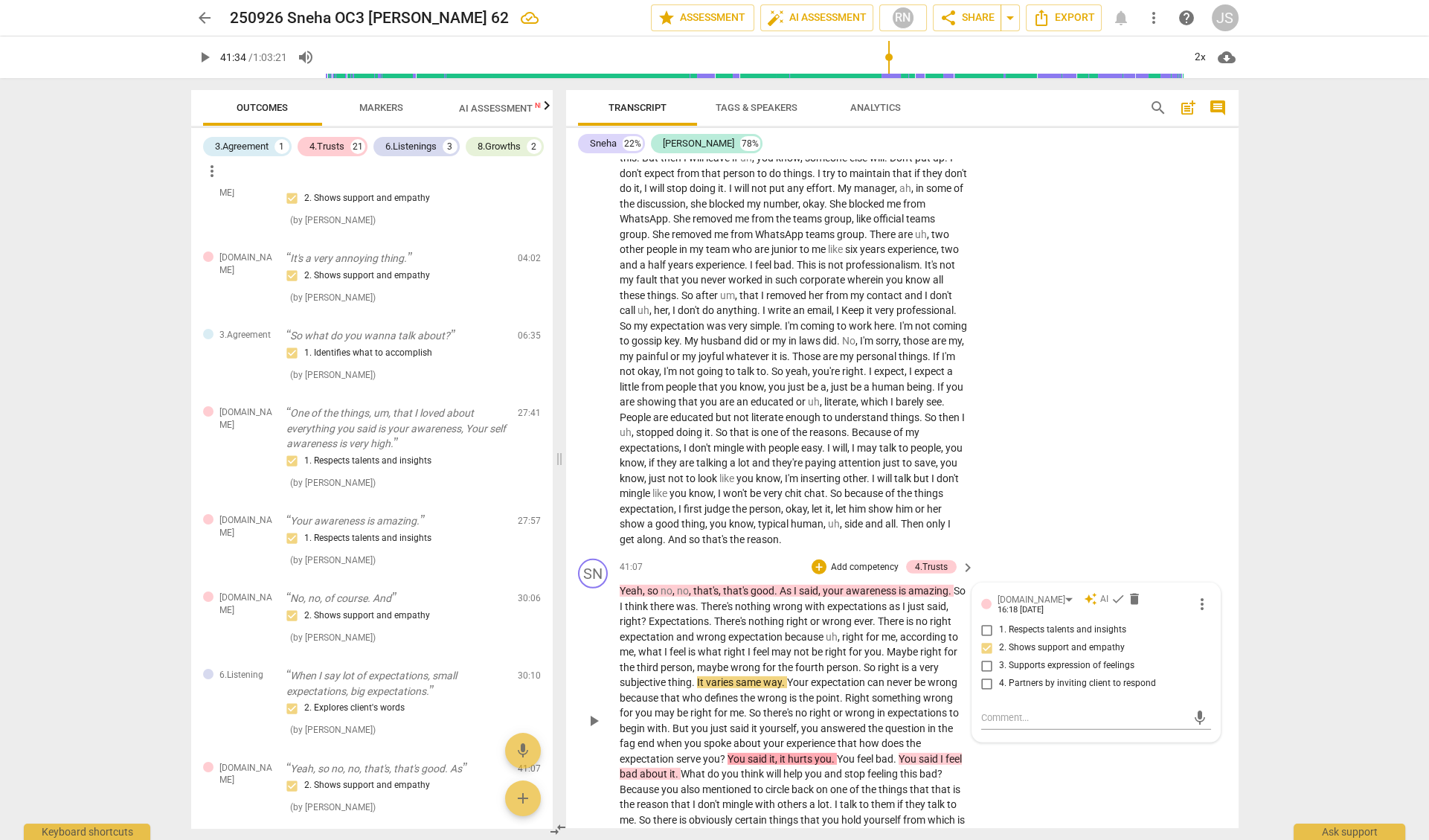
click at [820, 753] on span "you" at bounding box center [823, 758] width 17 height 12
click at [917, 753] on span "You" at bounding box center [908, 758] width 20 height 12
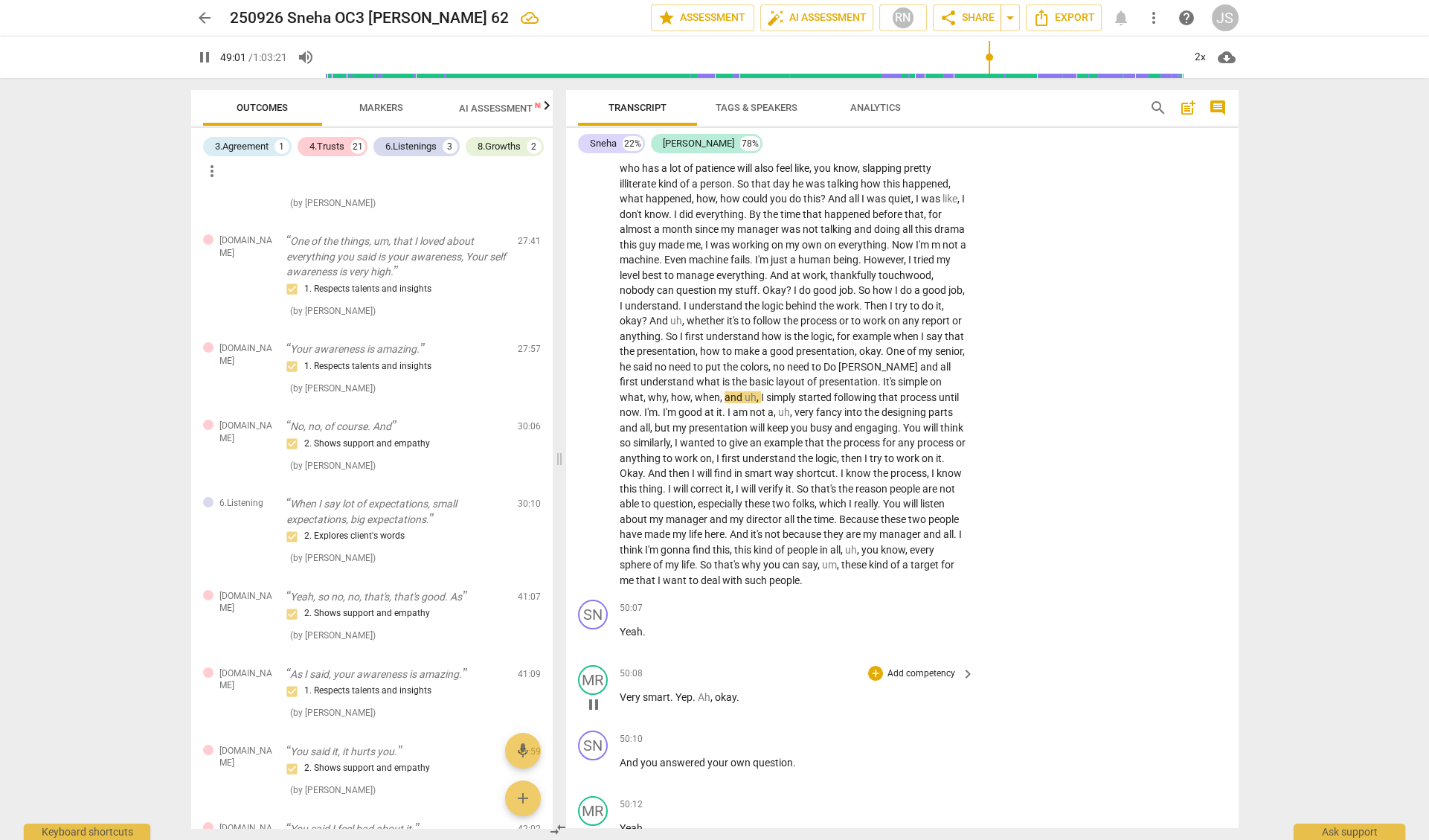
scroll to position [11079, 0]
click at [590, 760] on span "pause" at bounding box center [594, 769] width 18 height 18
click at [590, 760] on span "play_arrow" at bounding box center [594, 769] width 18 height 18
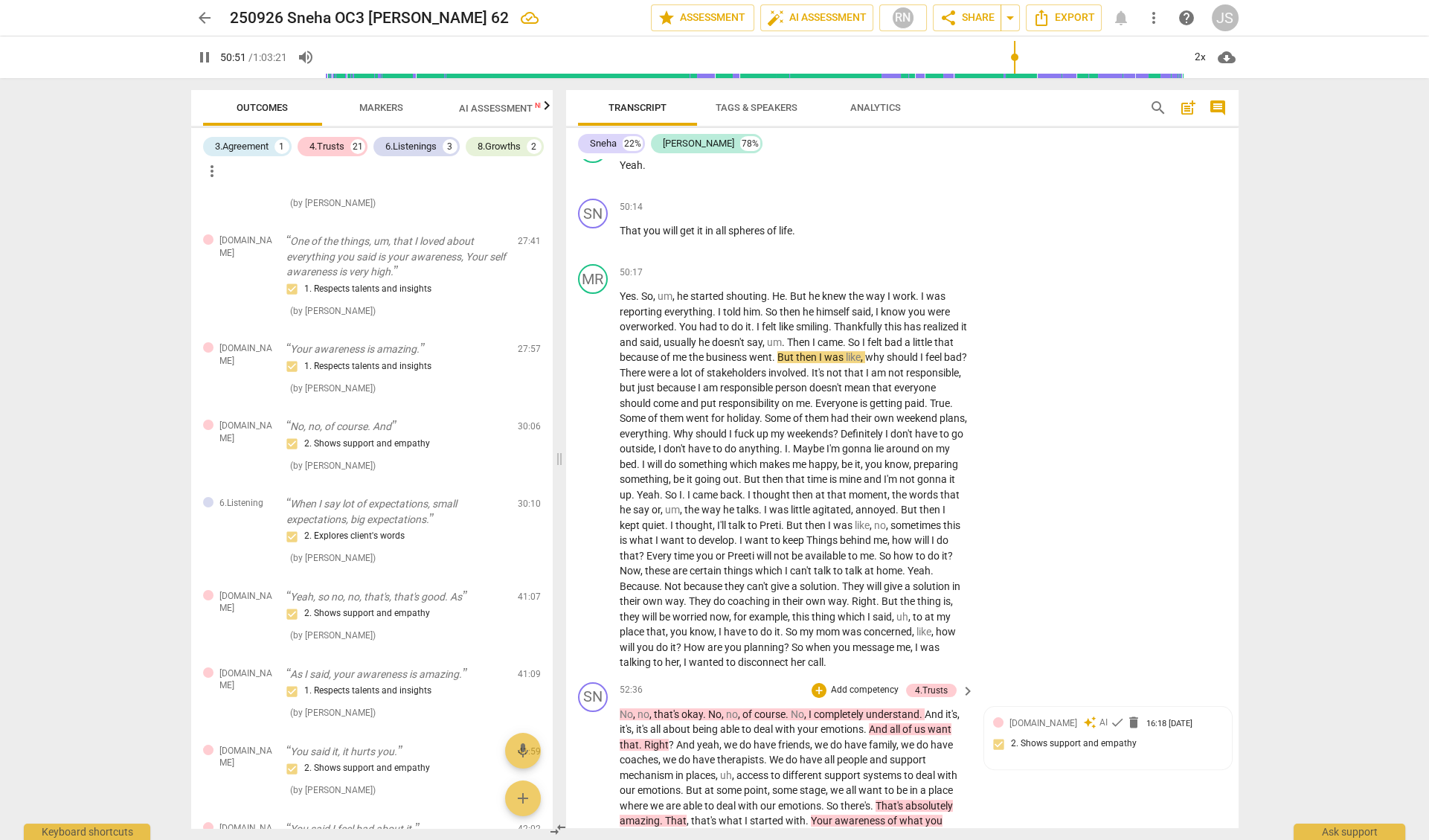
scroll to position [11740, 0]
click at [712, 707] on span "No" at bounding box center [715, 713] width 13 height 12
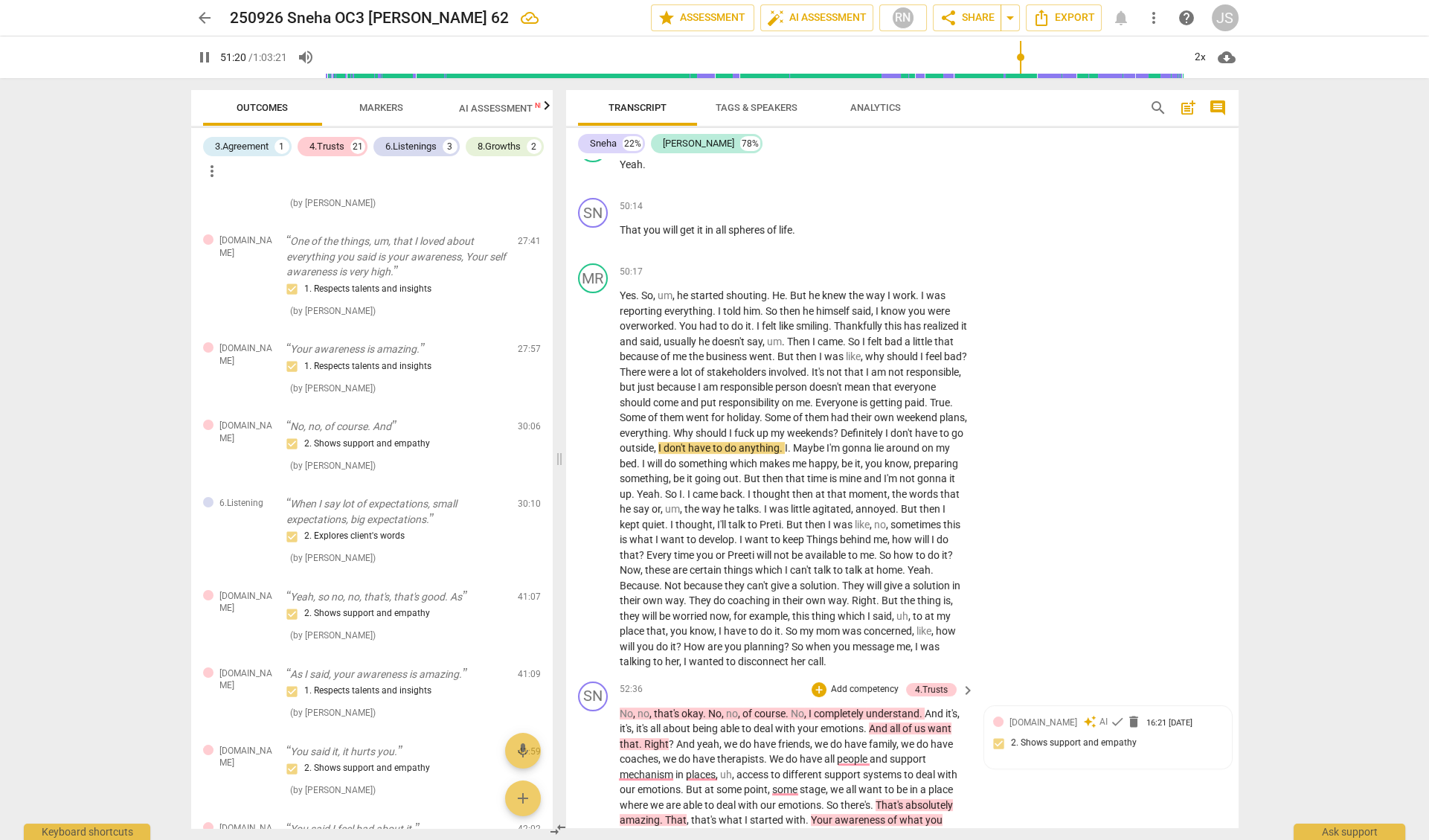
scroll to position [11920, 0]
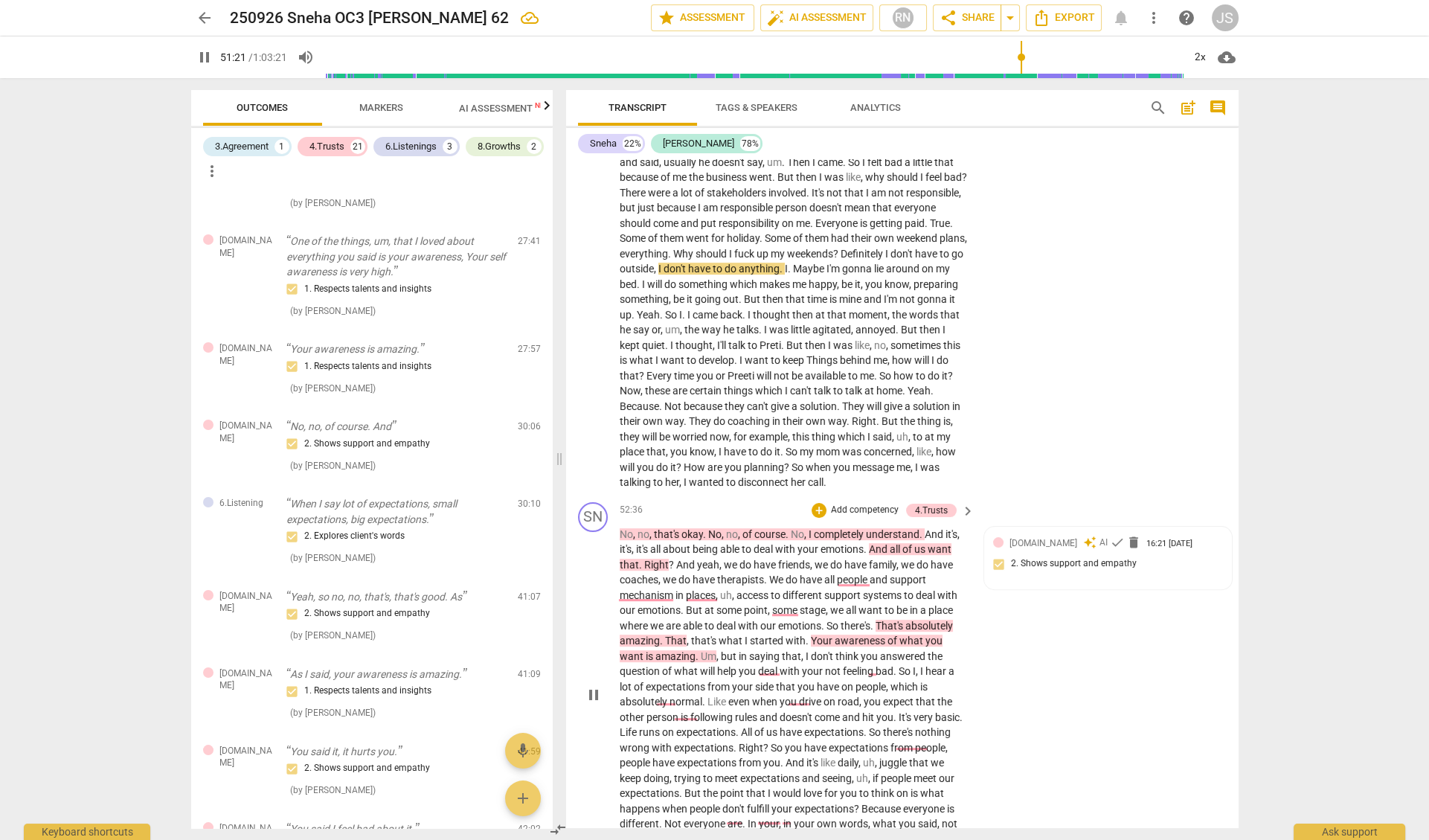
click at [891, 620] on span "That's" at bounding box center [891, 626] width 30 height 12
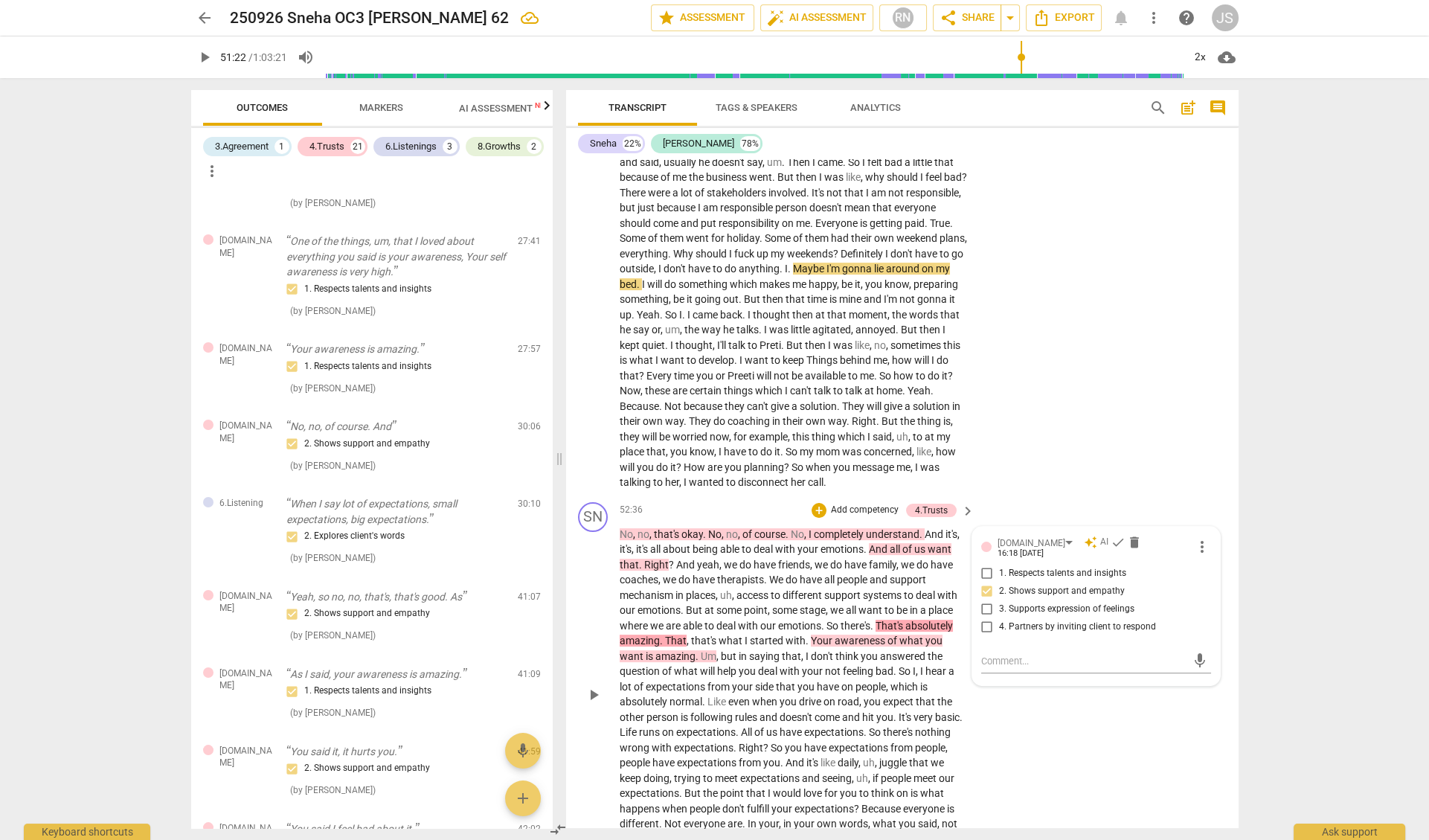
click at [888, 635] on span "of" at bounding box center [894, 641] width 12 height 12
click at [596, 686] on span "play_arrow" at bounding box center [594, 694] width 18 height 18
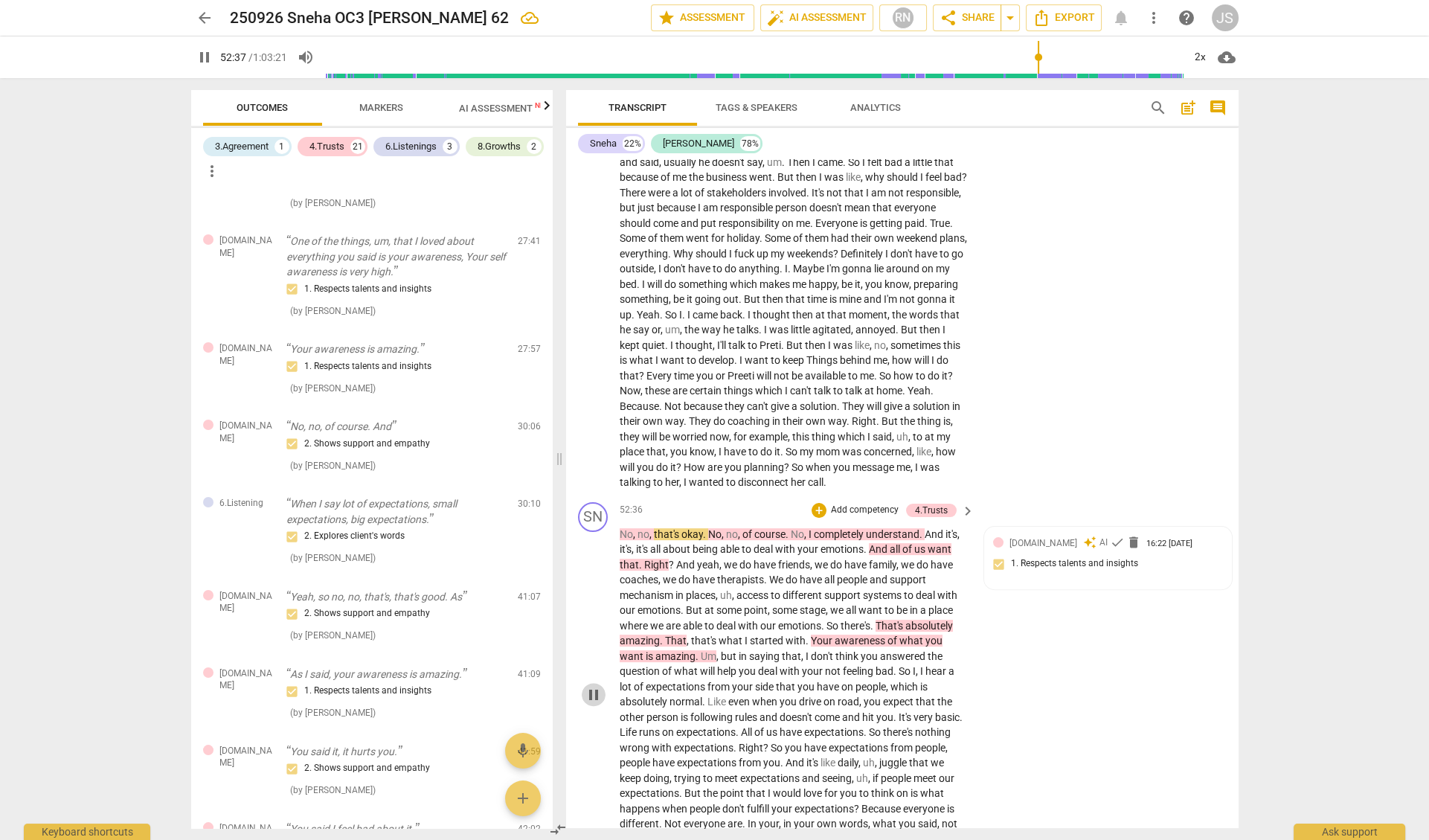
click at [596, 686] on span "pause" at bounding box center [594, 694] width 18 height 18
click at [592, 686] on span "play_arrow" at bounding box center [594, 694] width 18 height 18
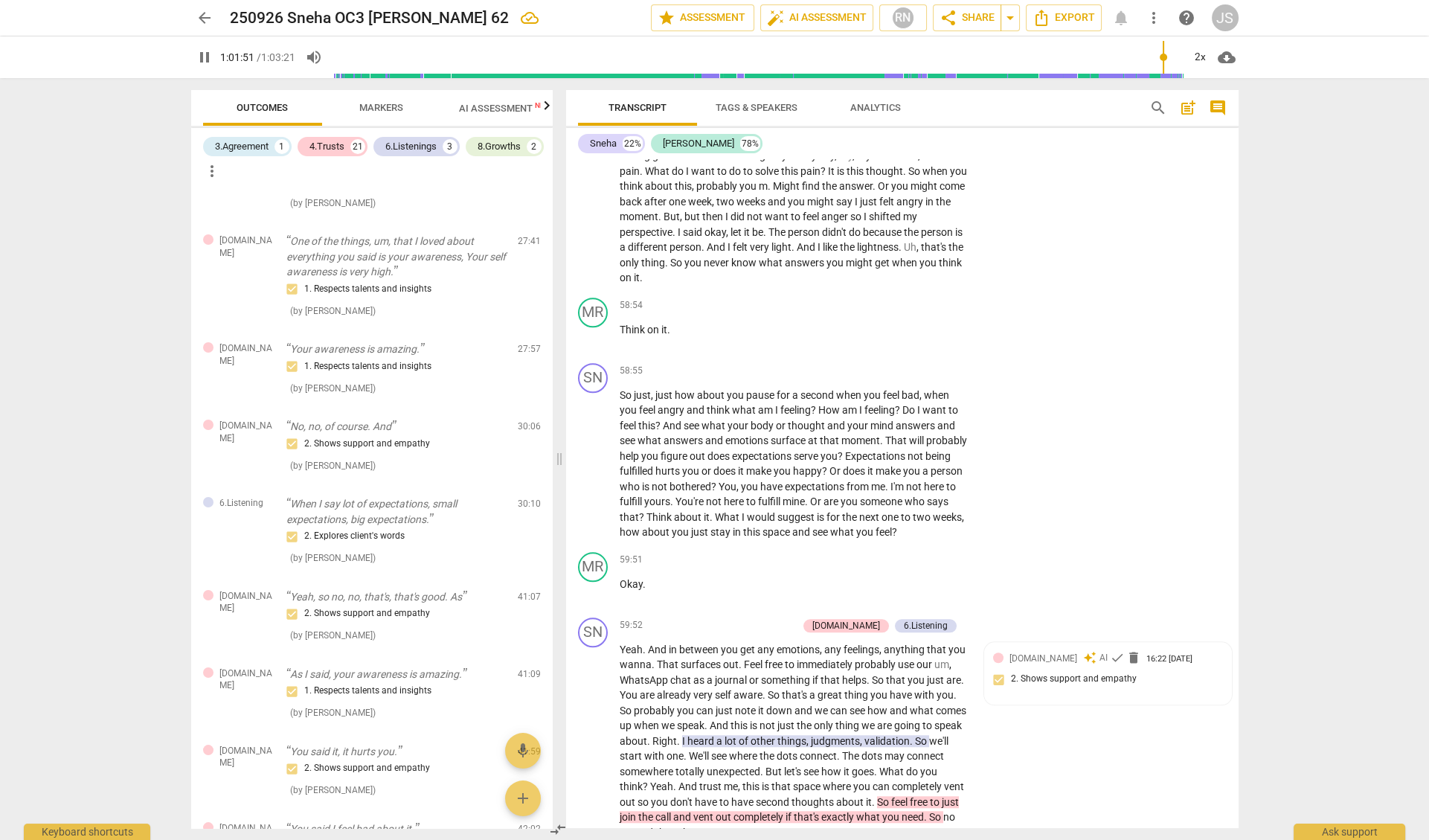
scroll to position [14277, 0]
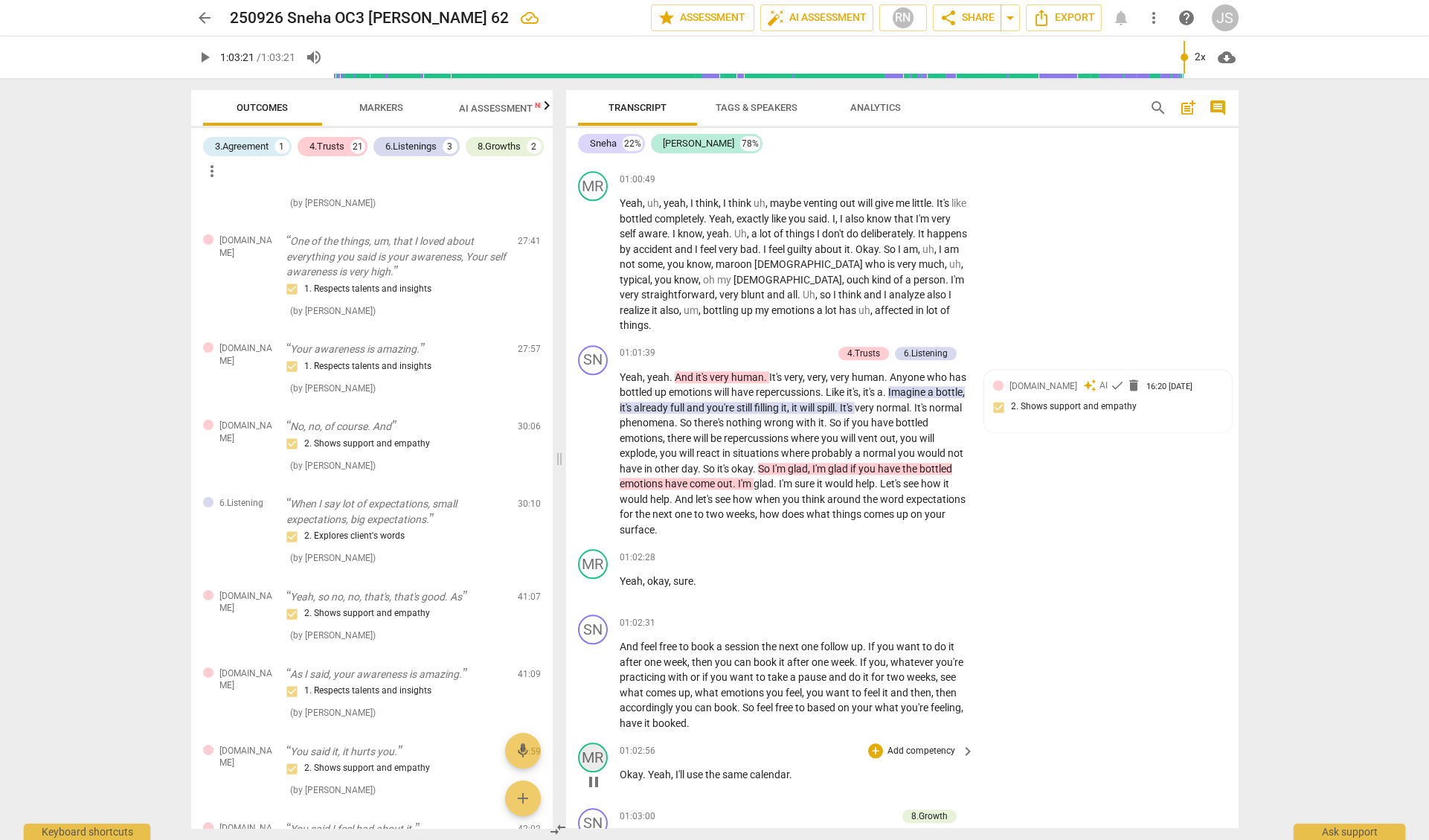
type input "3801"
click at [1120, 737] on div "MR play_arrow pause 01:02:56 + Add competency keyboard_arrow_right Okay . Yeah …" at bounding box center [902, 769] width 673 height 66
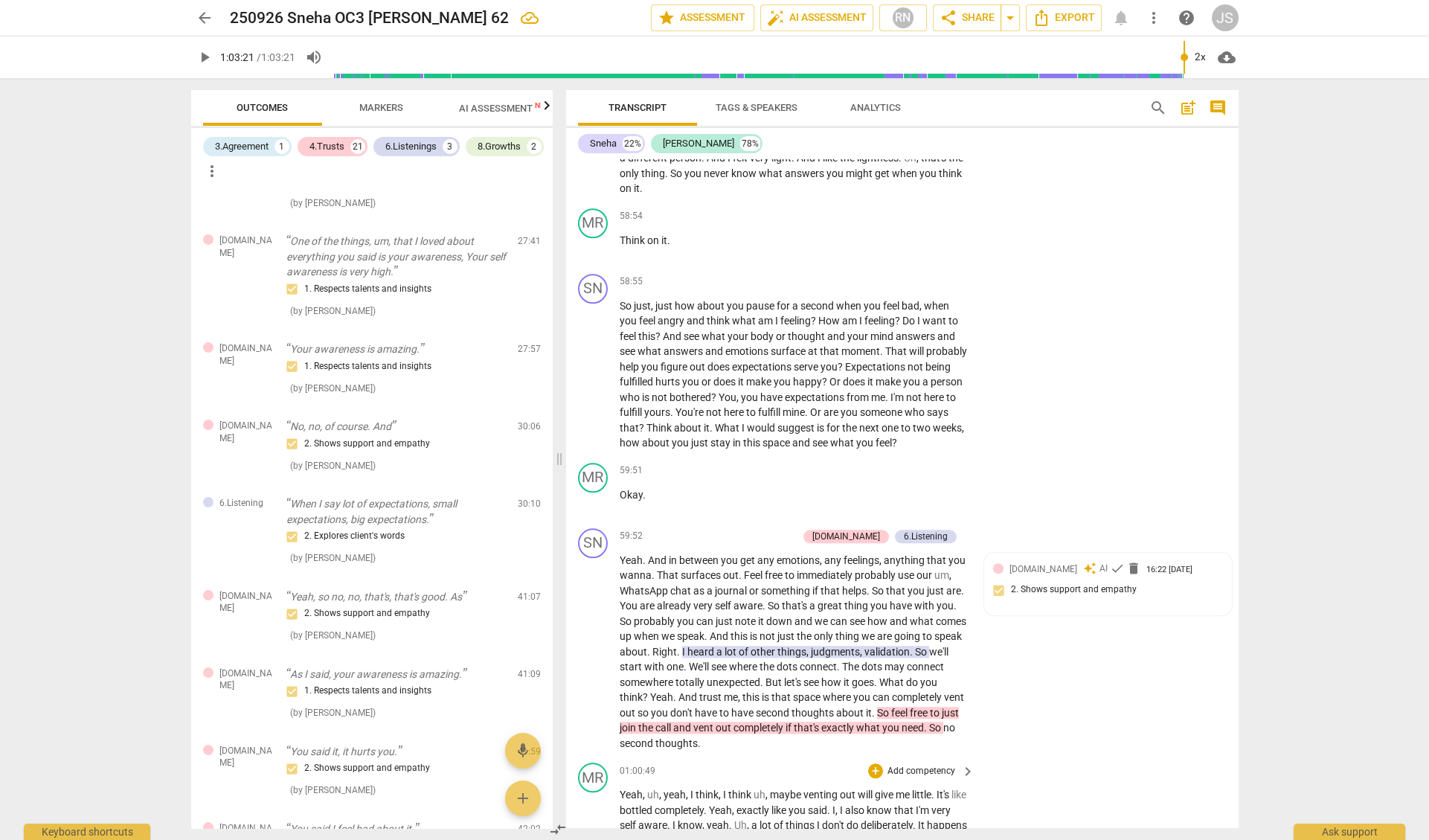
scroll to position [13684, 0]
click at [738, 648] on span "lot" at bounding box center [731, 654] width 14 height 12
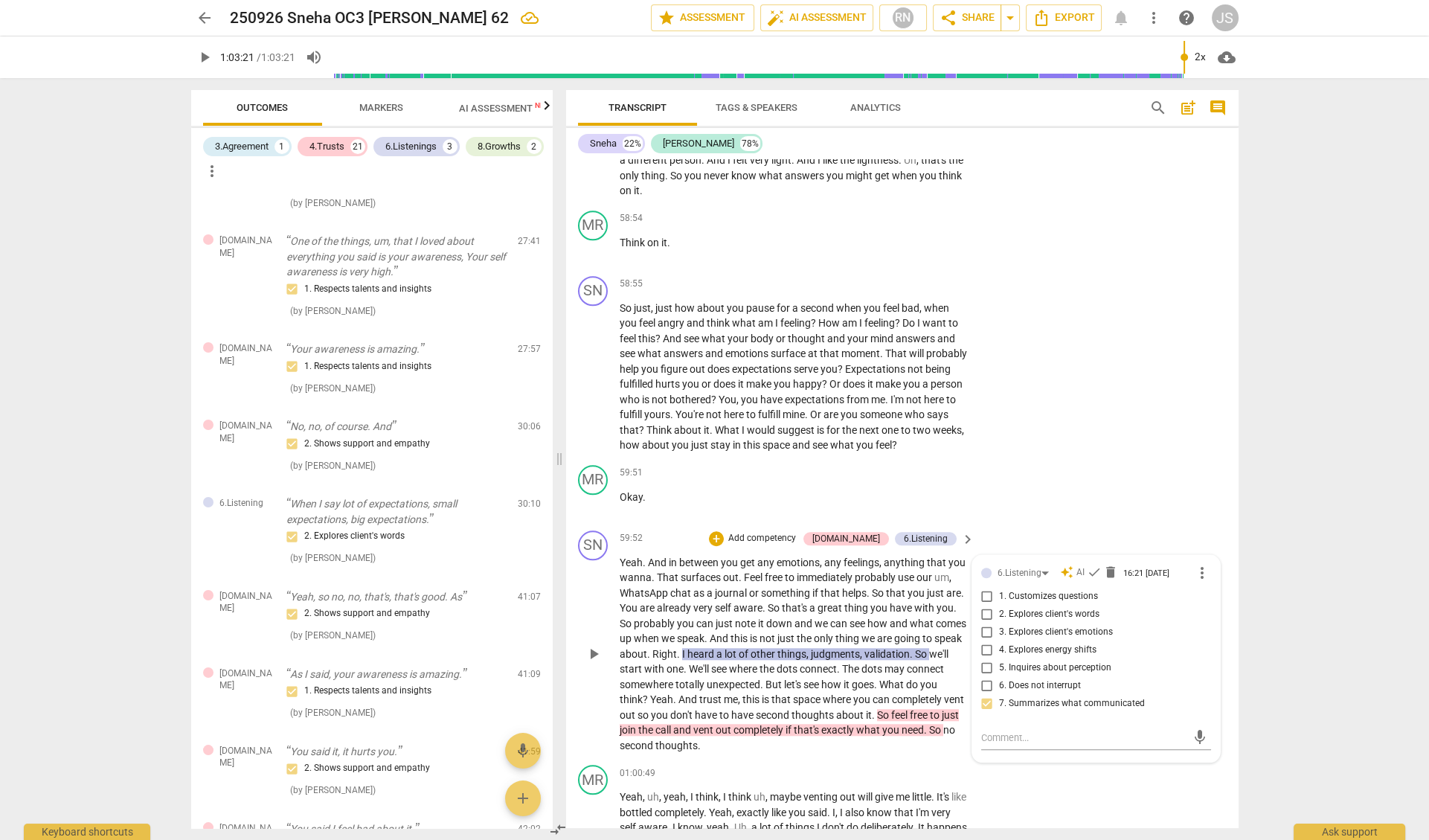
click at [794, 724] on span "if" at bounding box center [789, 730] width 8 height 12
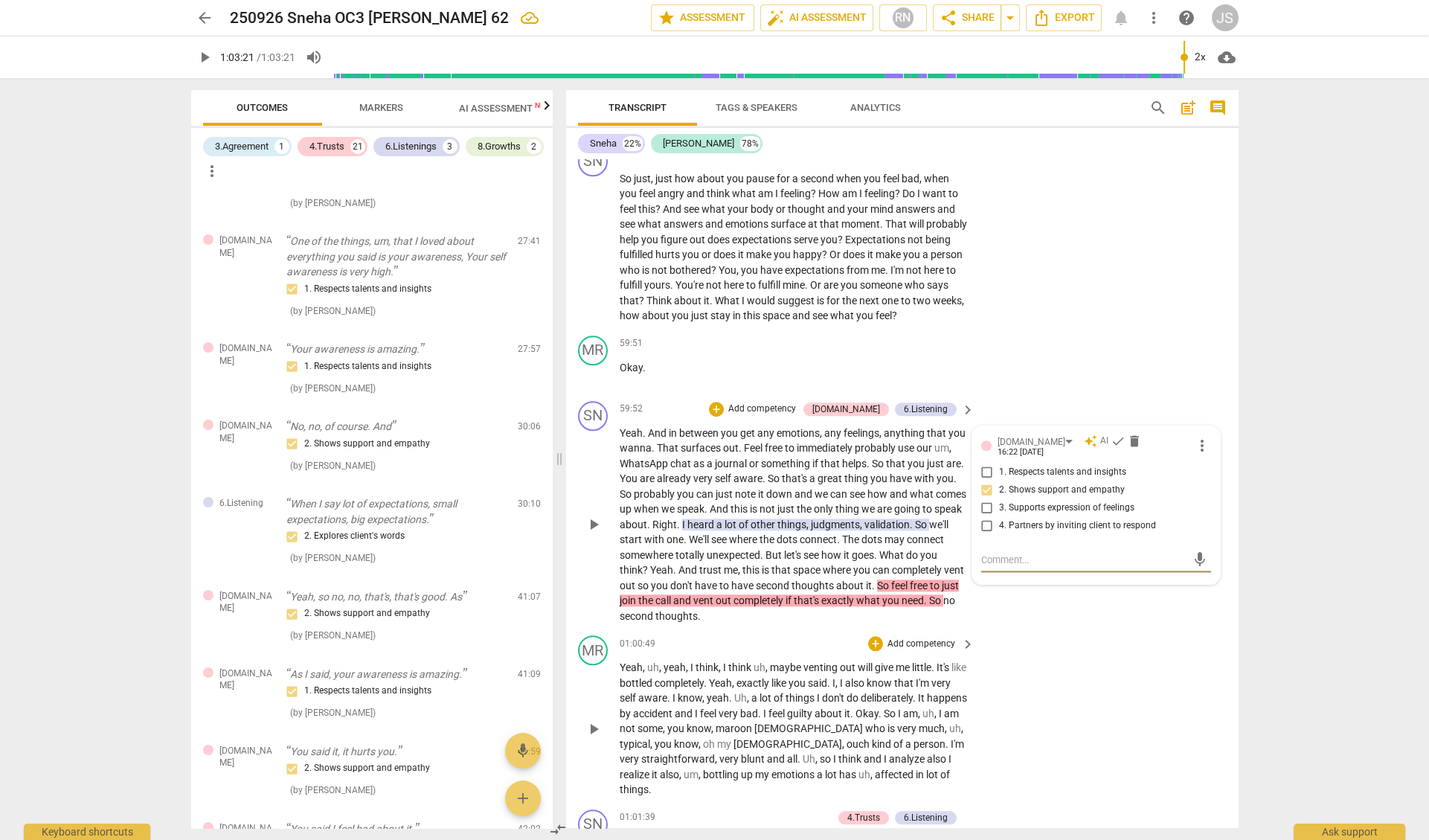
scroll to position [13816, 0]
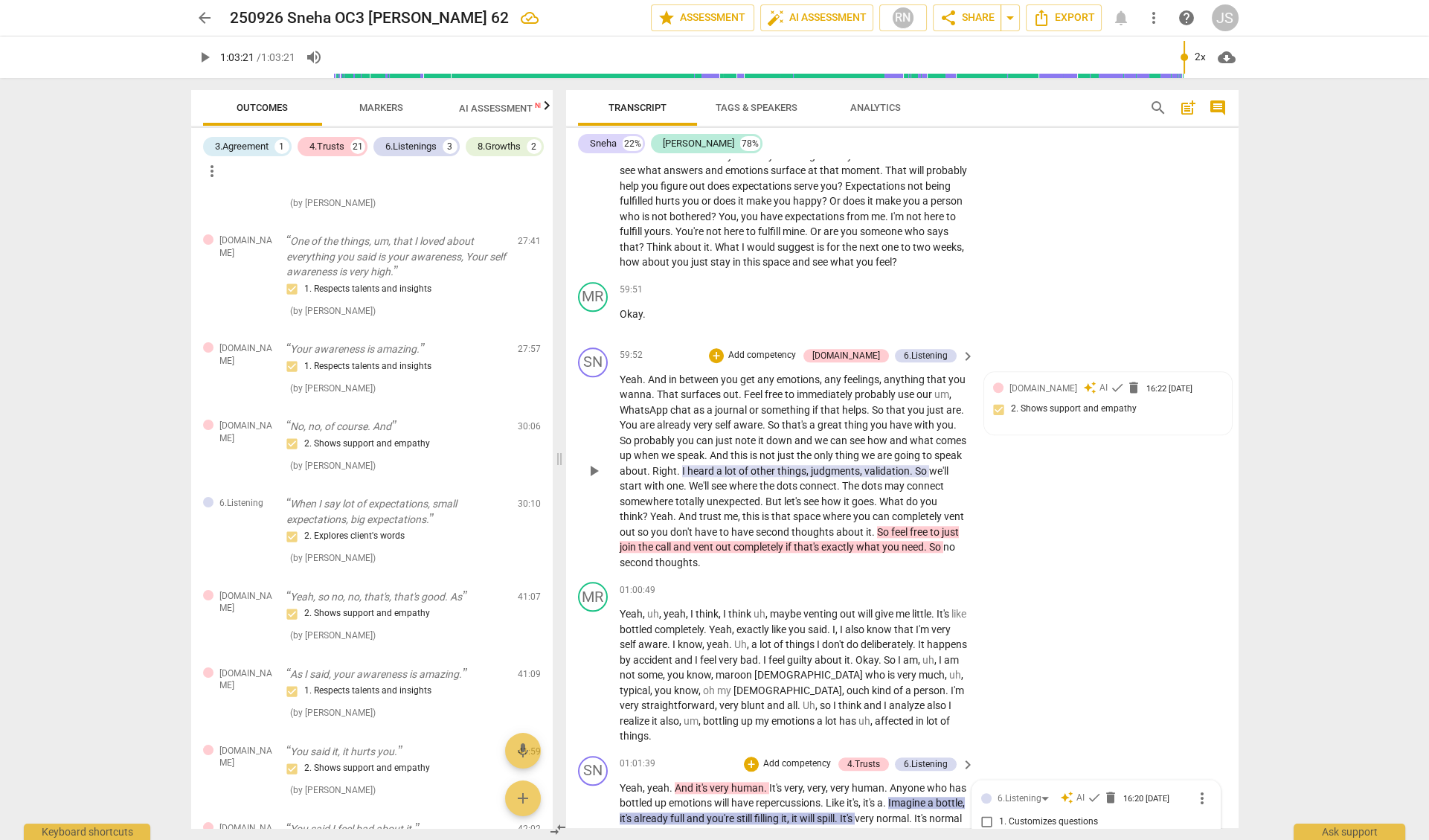
scroll to position [13897, 0]
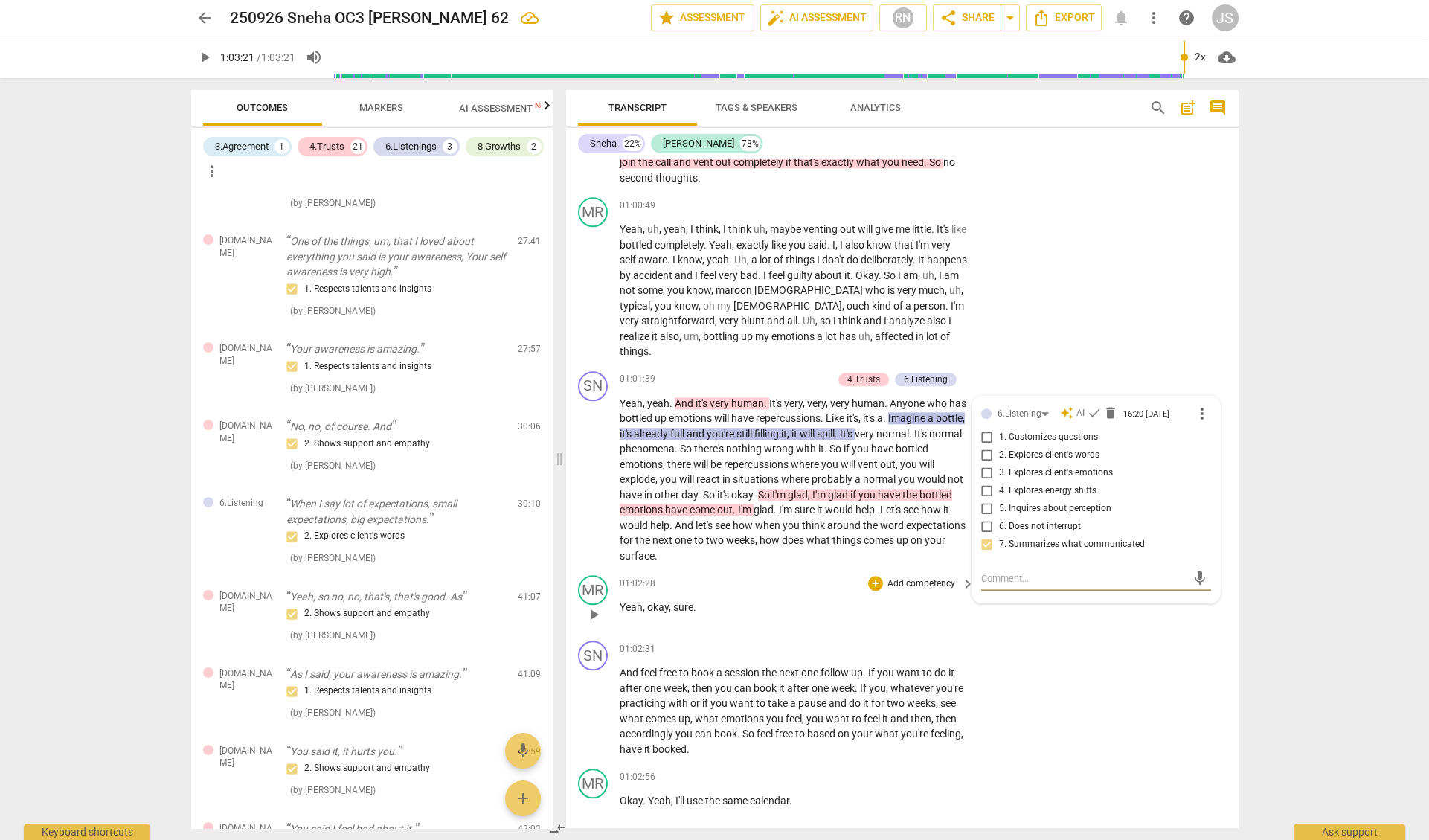
scroll to position [14263, 0]
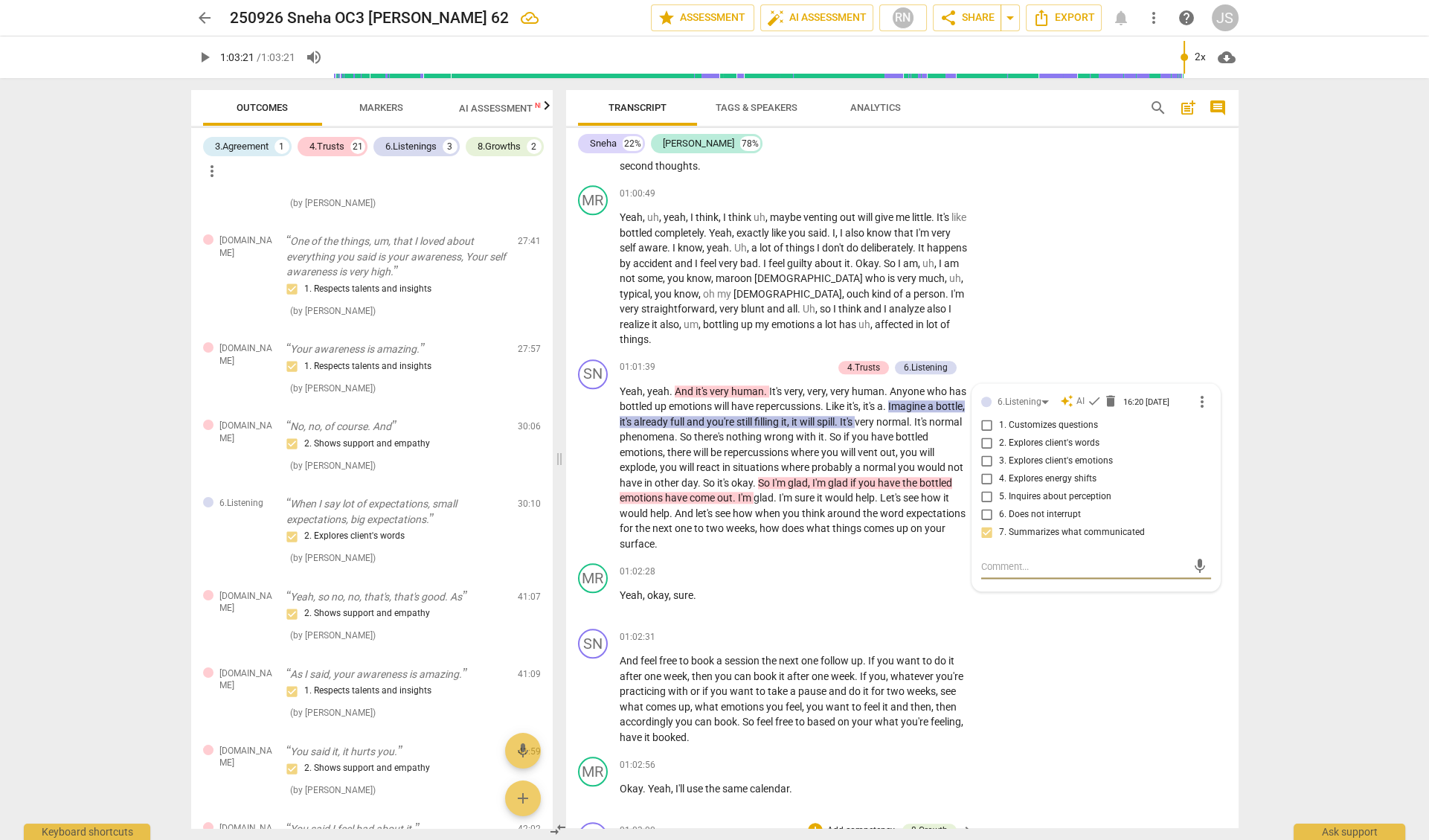
click at [857, 839] on span "was" at bounding box center [858, 854] width 22 height 12
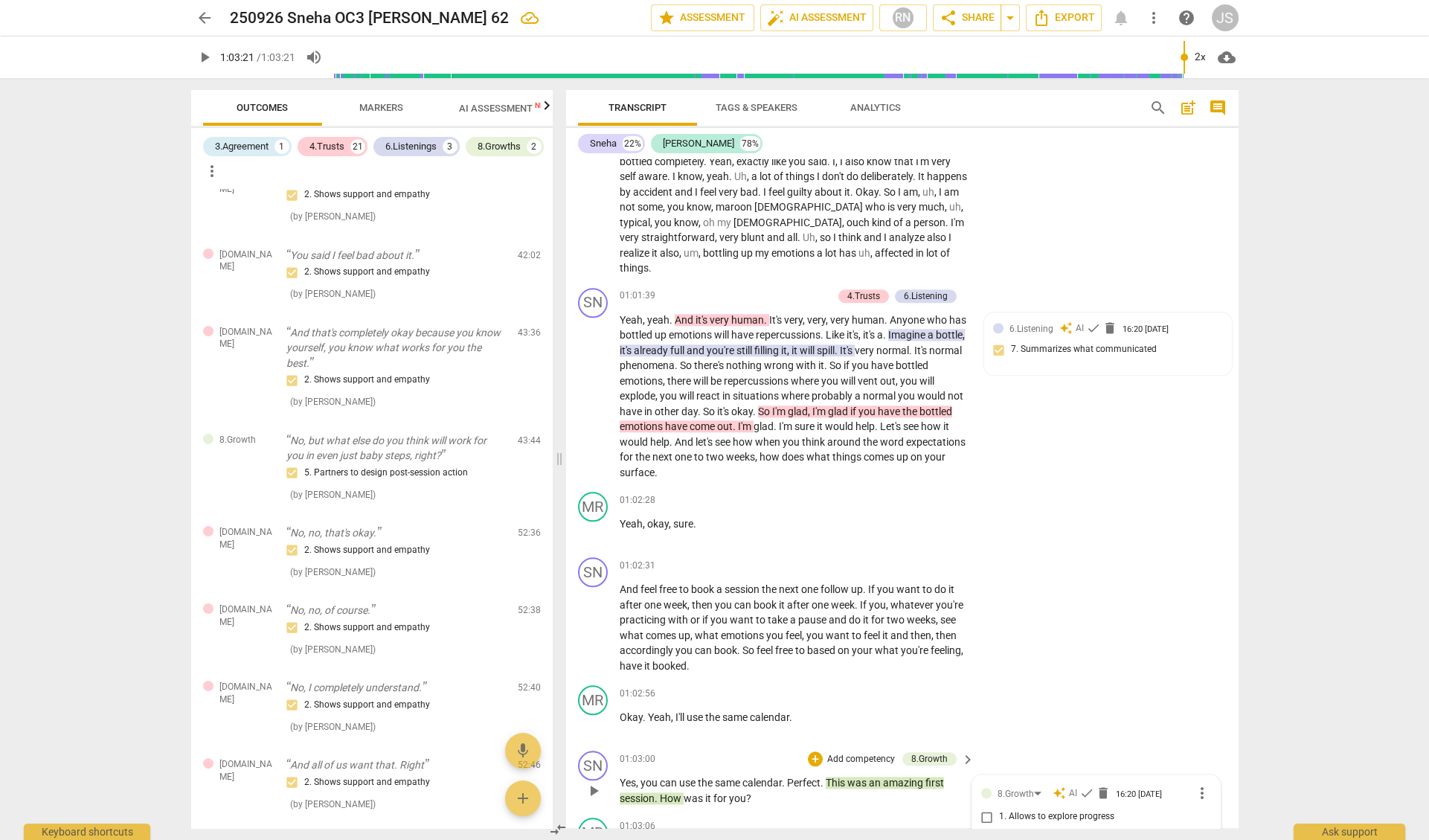
scroll to position [842, 0]
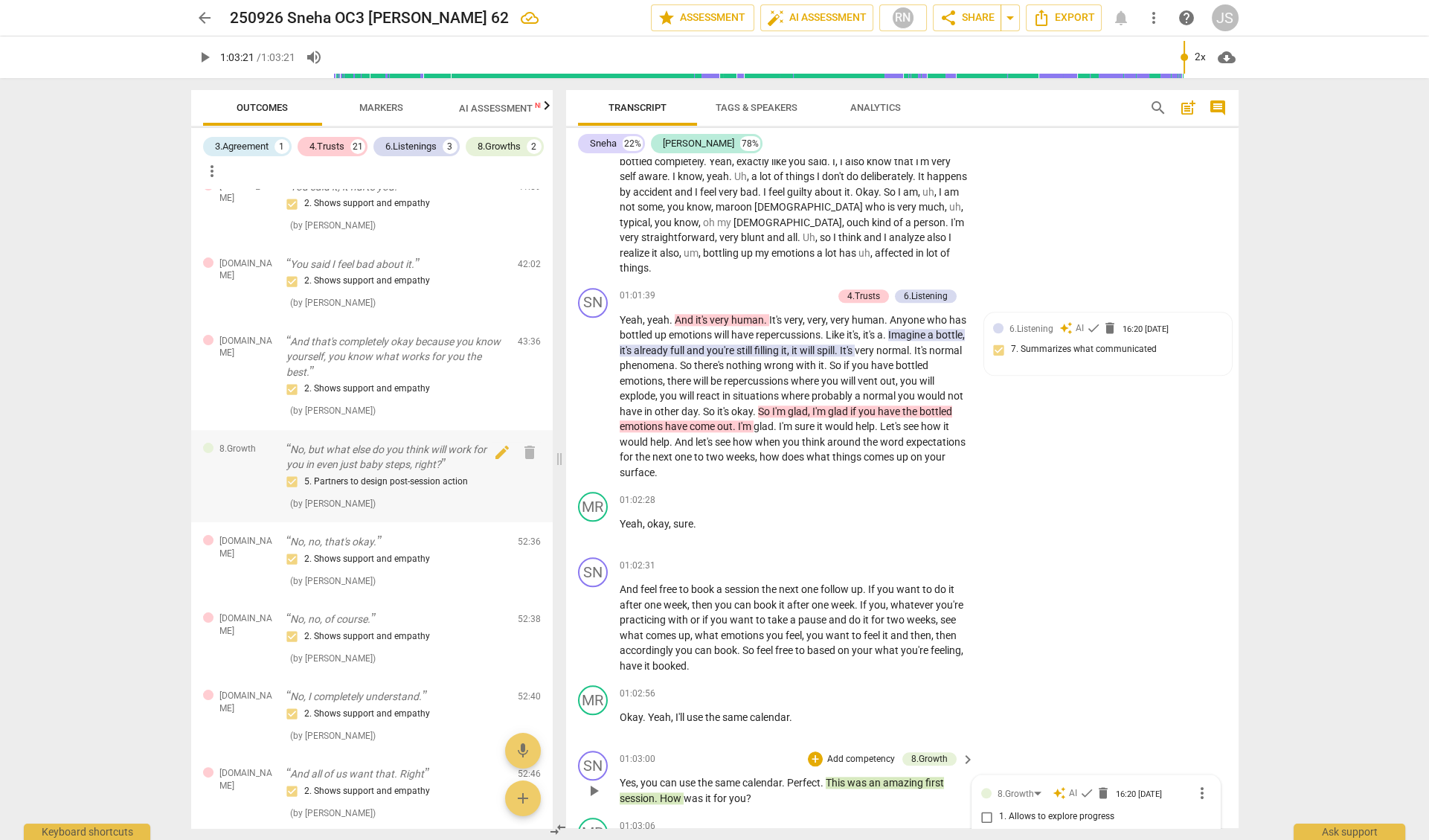
click at [356, 457] on p "No, but what else do you think will work for you in even just baby steps, right?" at bounding box center [396, 457] width 219 height 30
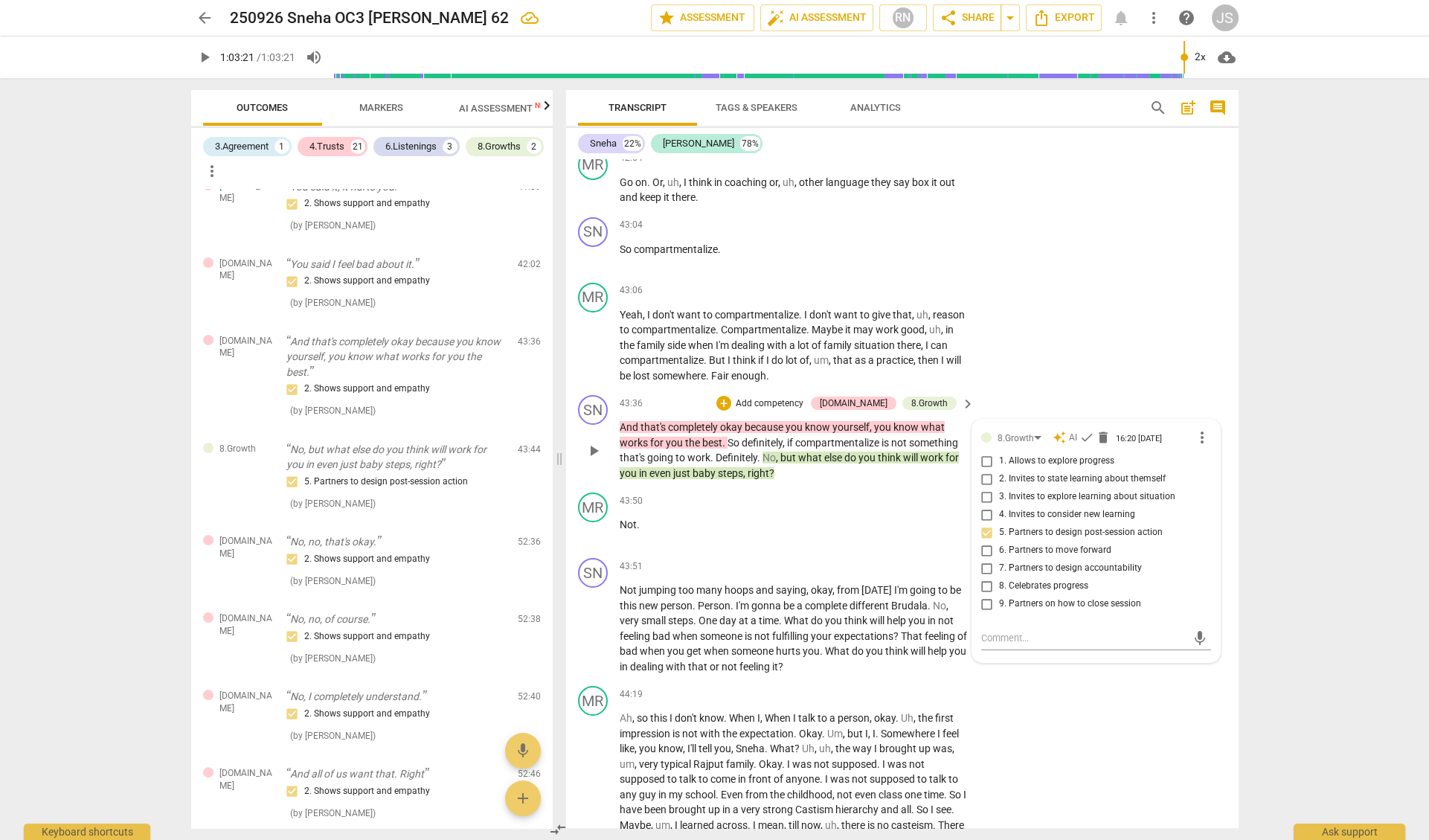
click at [810, 452] on span "what" at bounding box center [812, 457] width 26 height 12
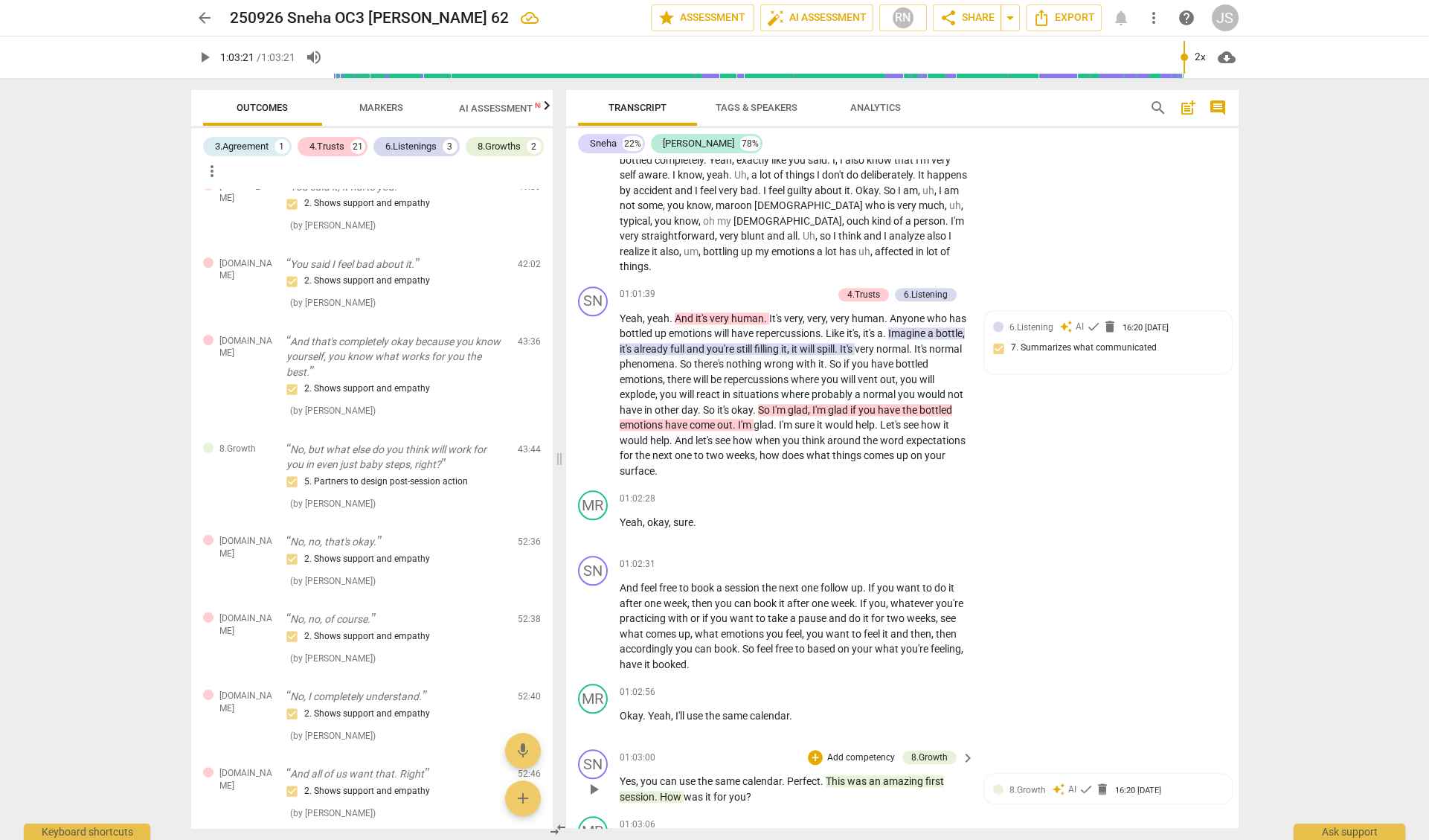
scroll to position [14335, 0]
click at [202, 21] on span "arrow_back" at bounding box center [204, 17] width 18 height 18
